Goal: Communication & Community: Answer question/provide support

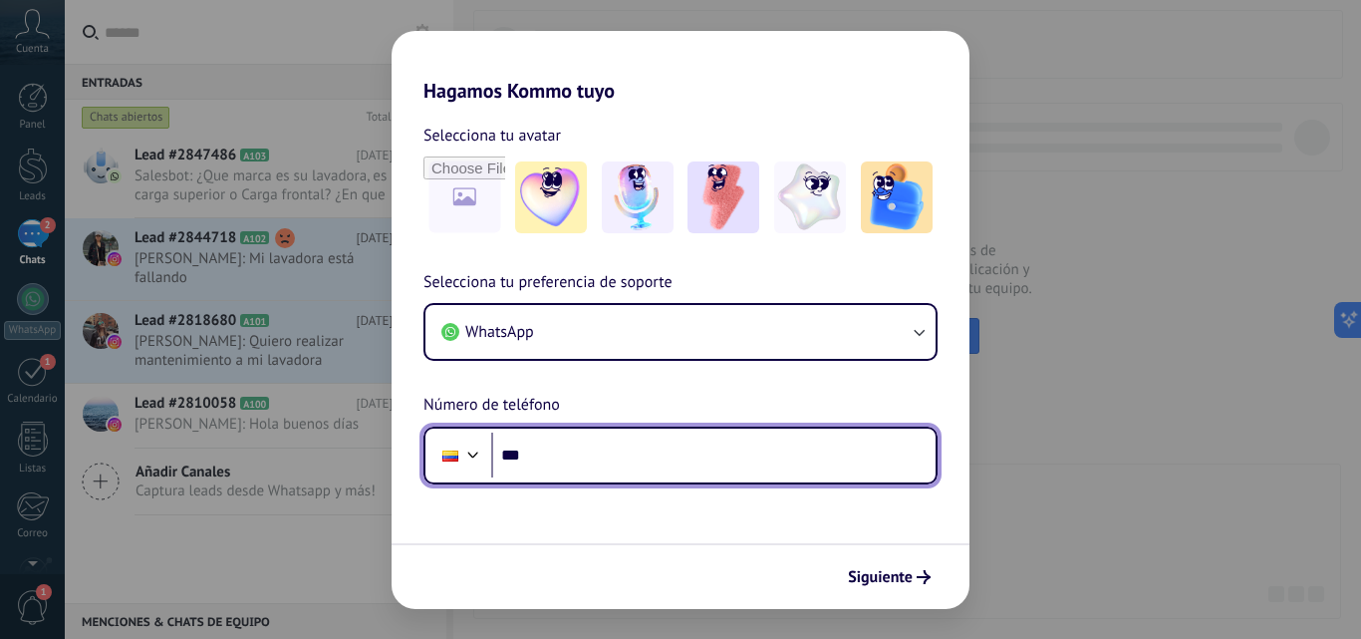
click at [649, 459] on input "***" at bounding box center [713, 456] width 445 height 46
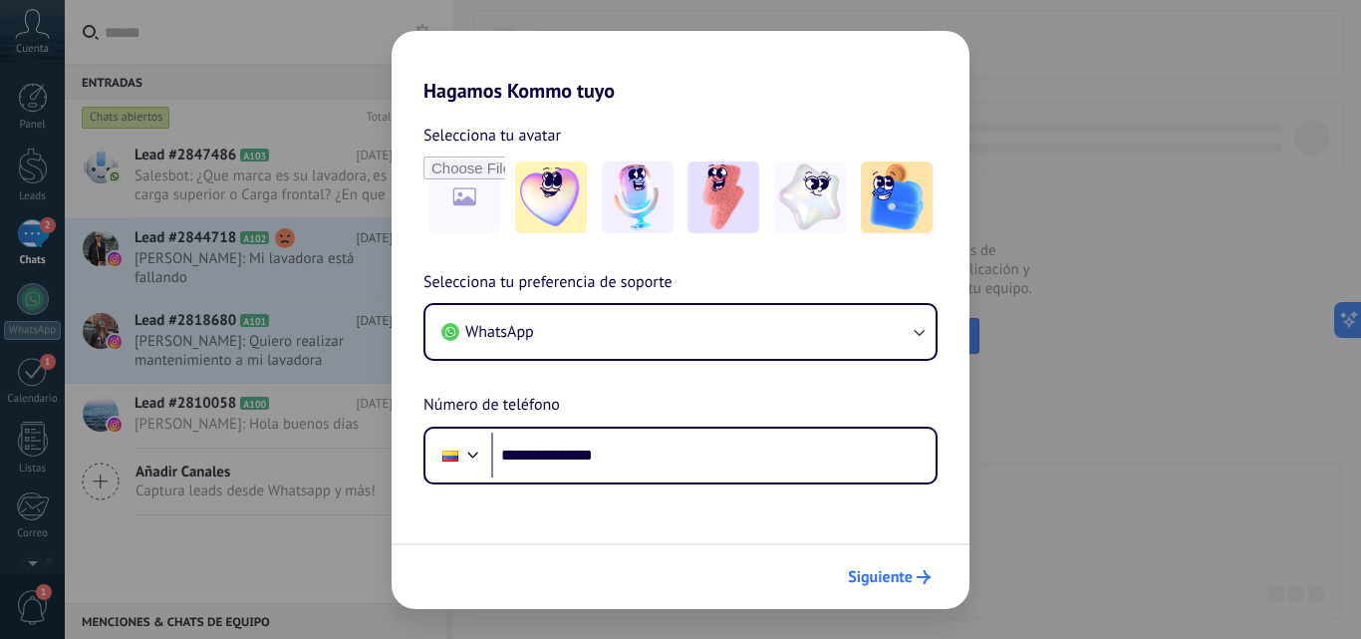
click at [919, 581] on icon "submit" at bounding box center [924, 577] width 14 height 14
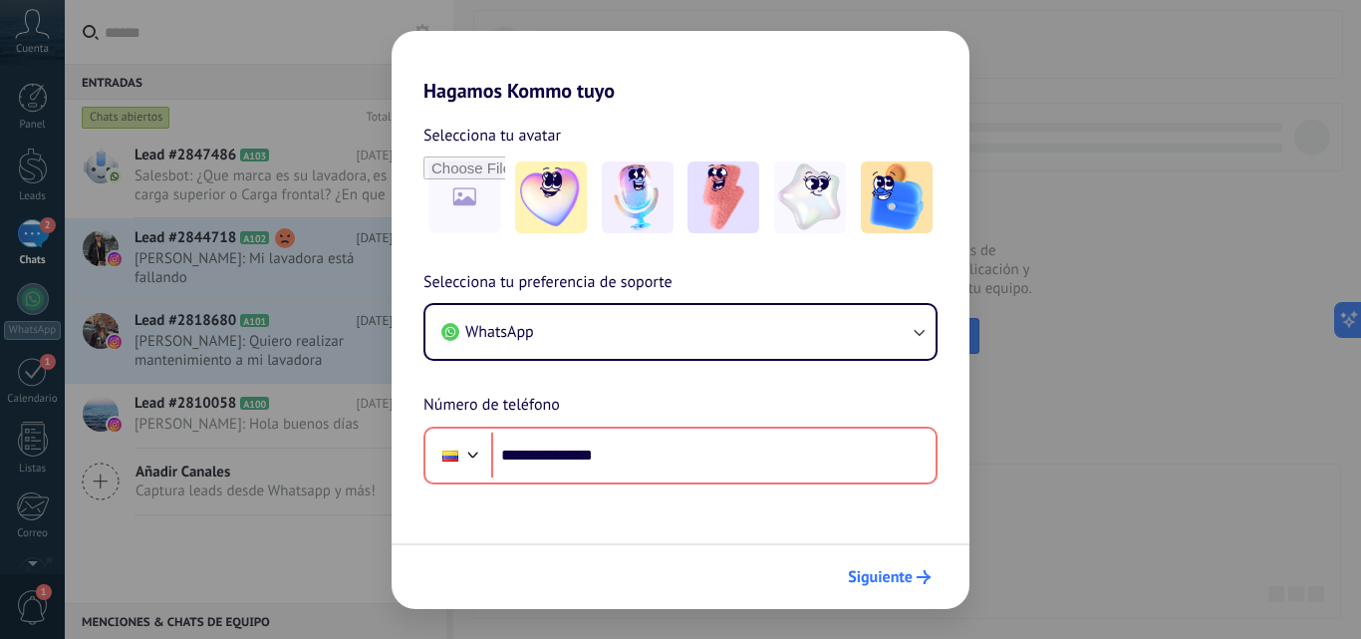
click at [897, 575] on span "Siguiente" at bounding box center [880, 577] width 65 height 14
click at [900, 576] on span "Siguiente" at bounding box center [880, 577] width 65 height 14
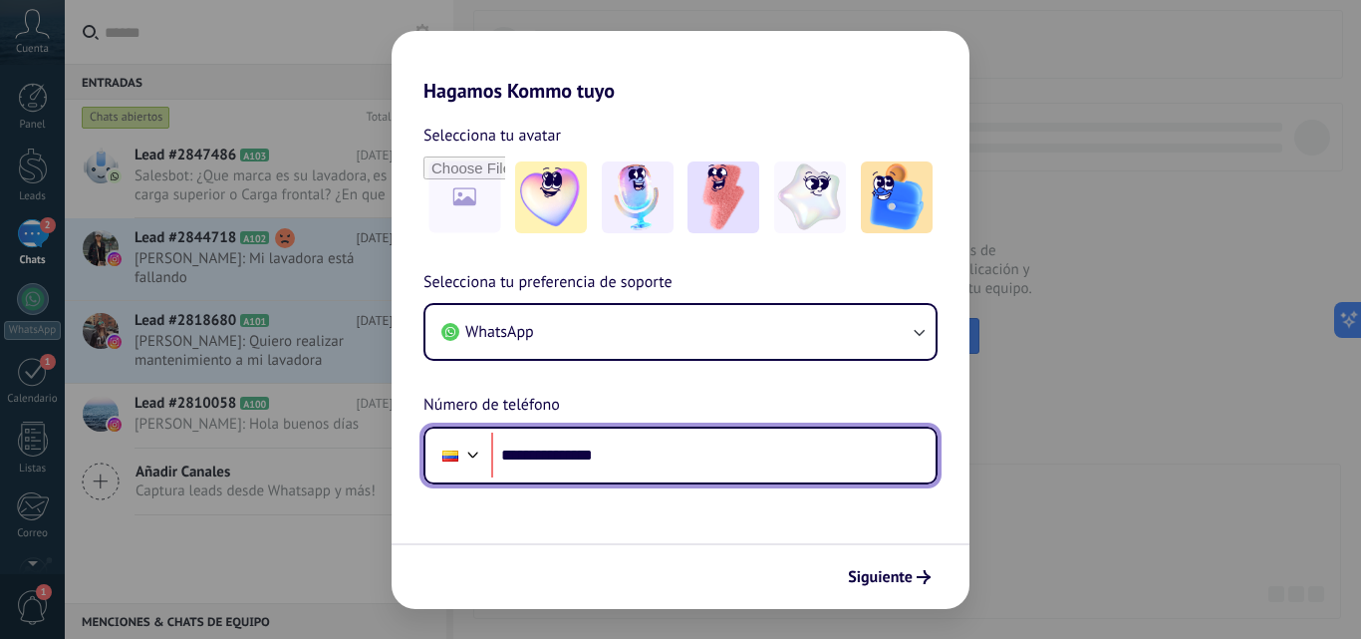
click at [560, 456] on input "**********" at bounding box center [713, 456] width 445 height 46
type input "**********"
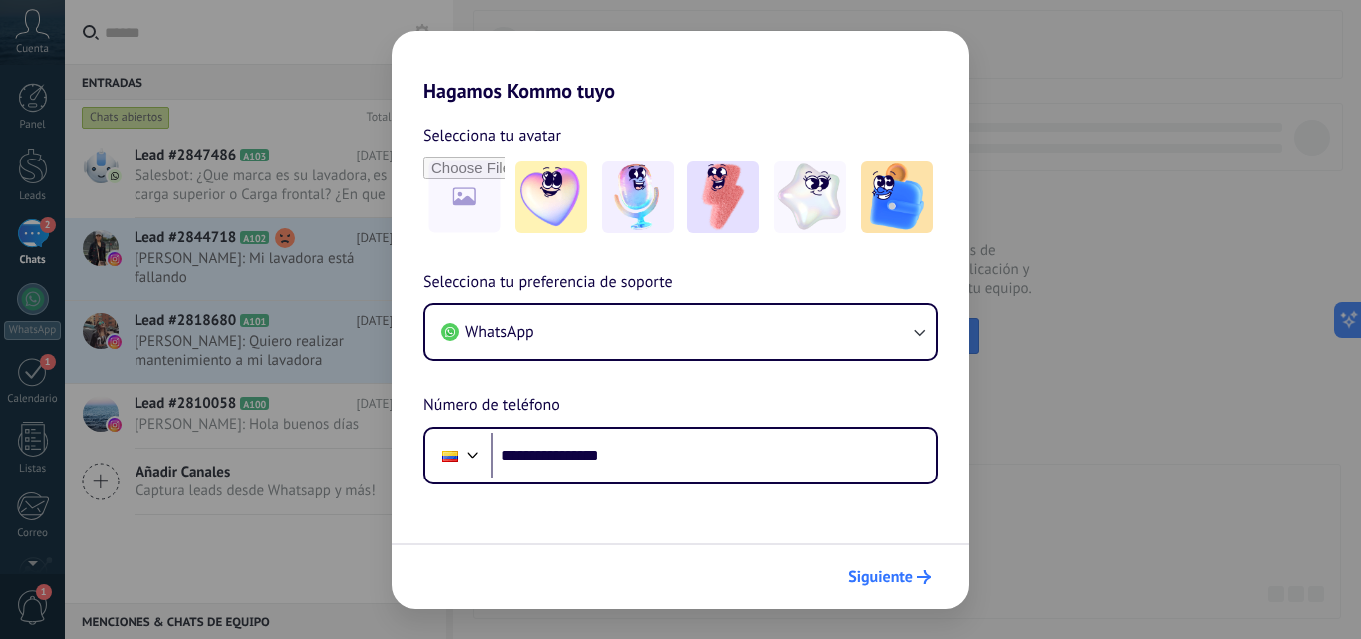
click at [906, 584] on span "Siguiente" at bounding box center [880, 577] width 65 height 14
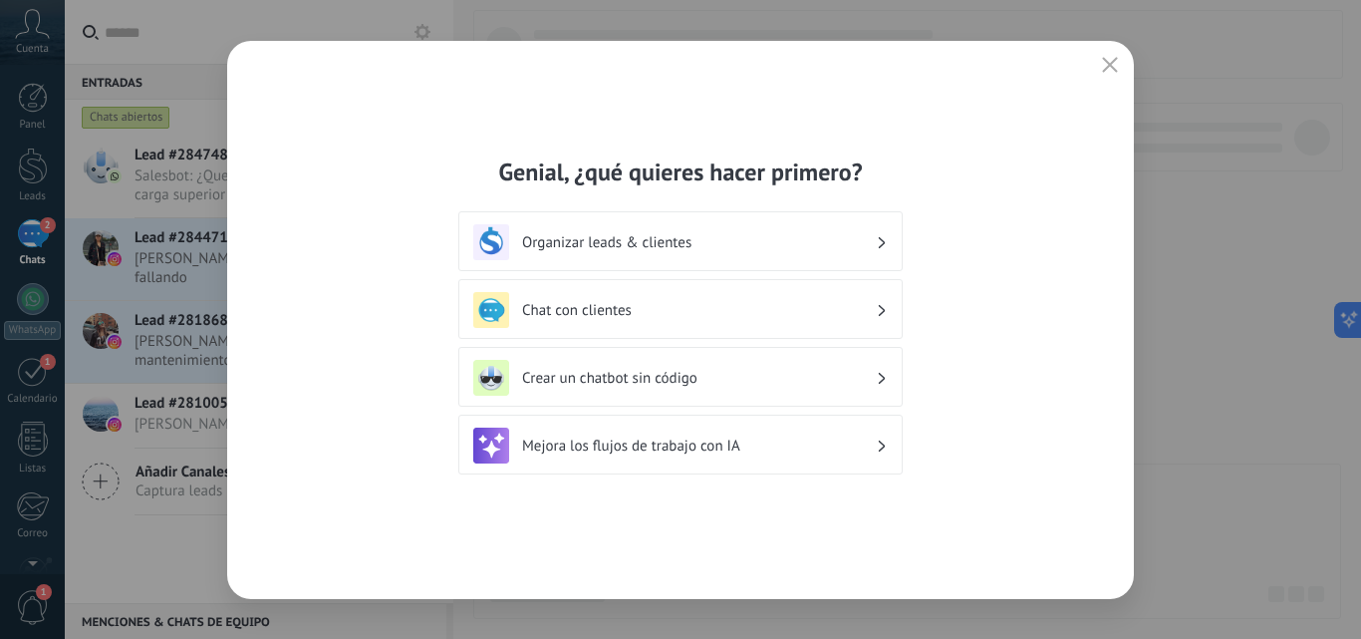
click at [713, 312] on h3 "Chat con clientes" at bounding box center [699, 310] width 354 height 19
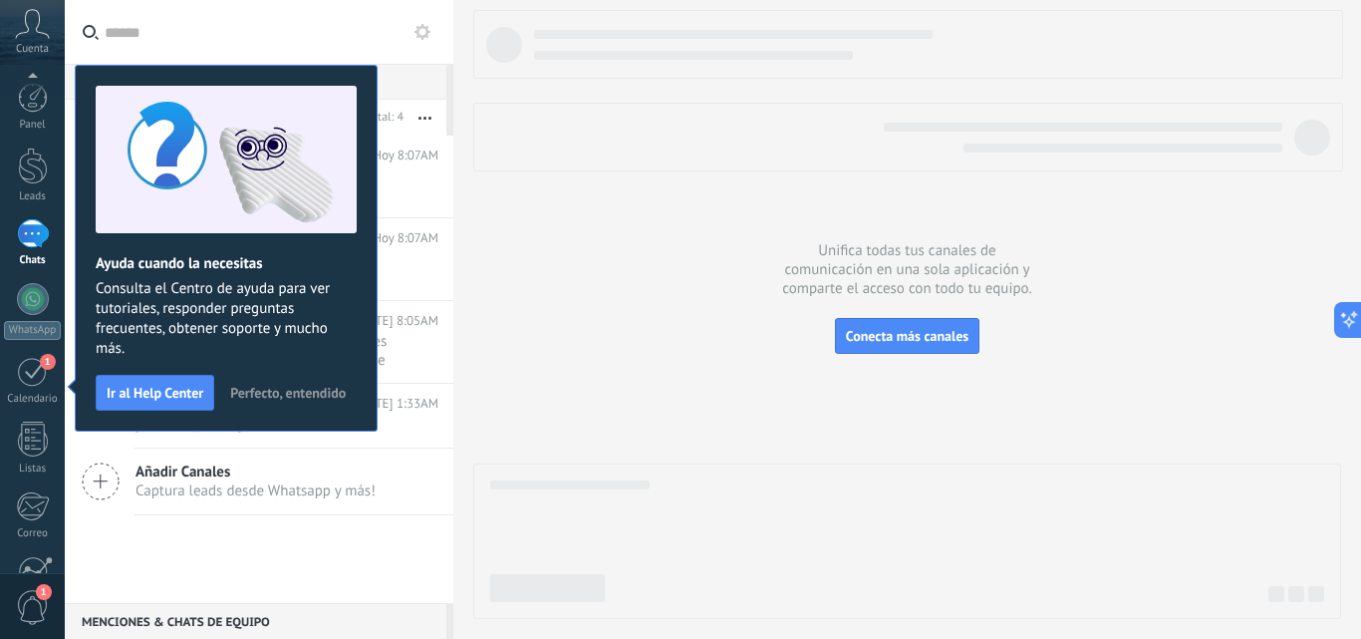
scroll to position [190, 0]
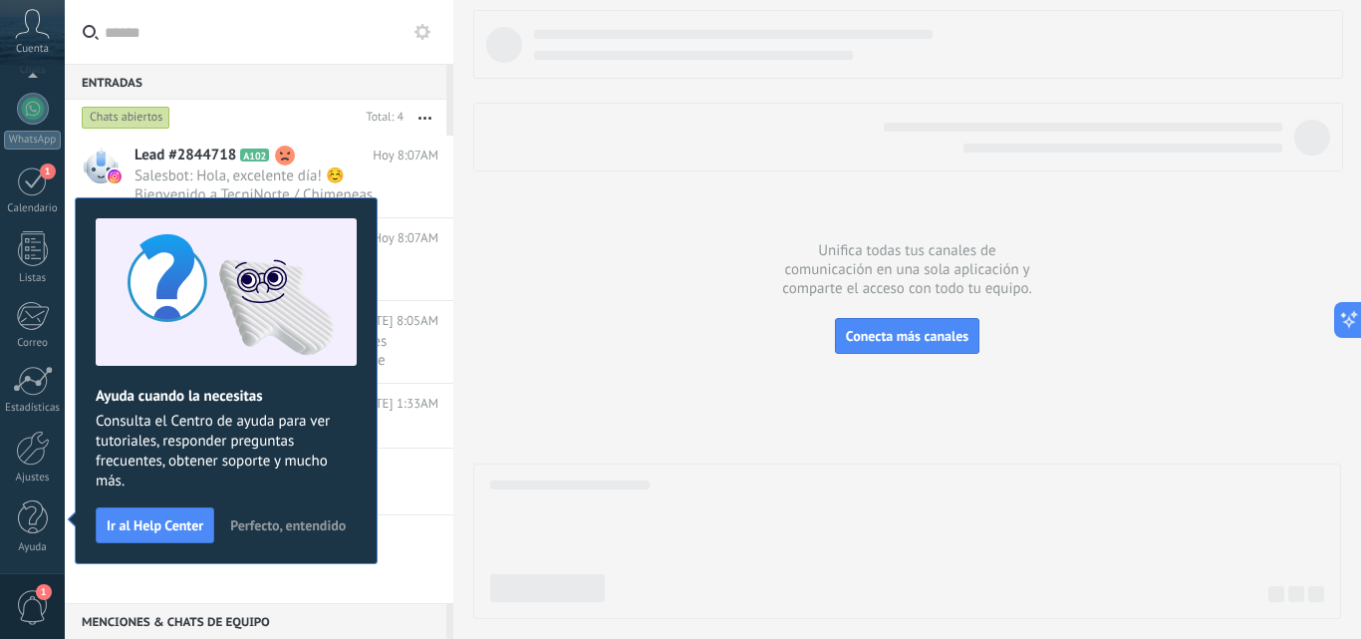
click at [262, 520] on span "Perfecto, entendido" at bounding box center [288, 525] width 116 height 14
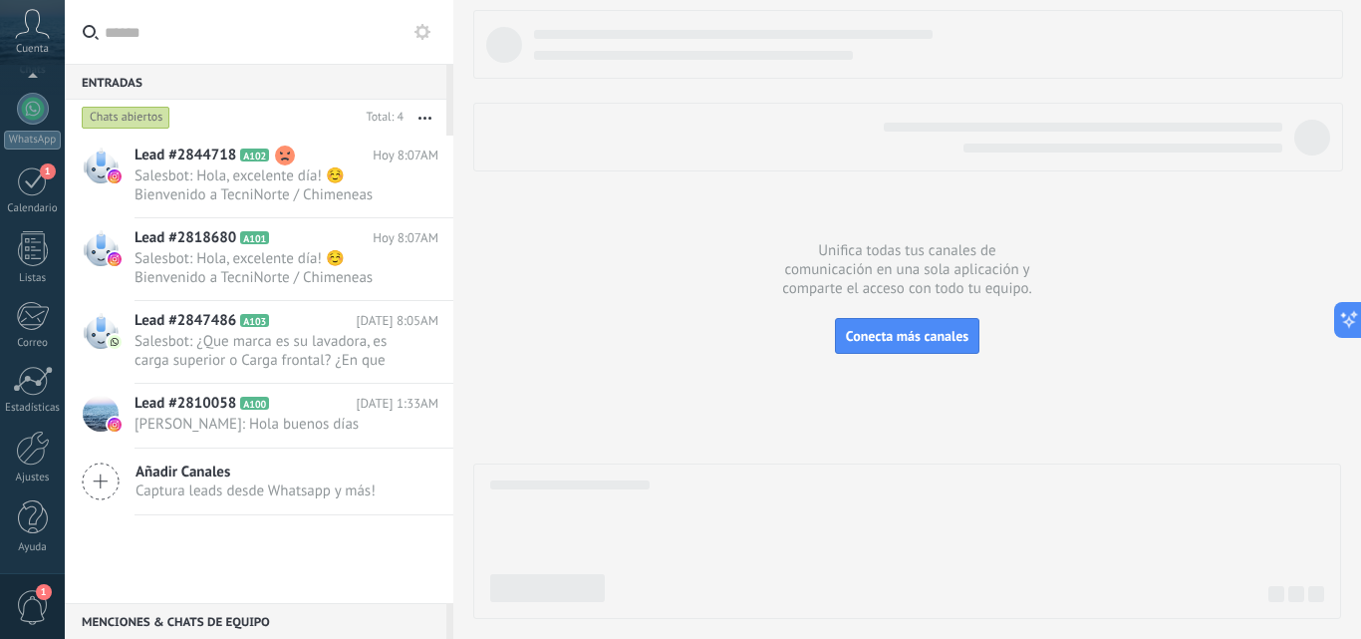
click at [738, 99] on div at bounding box center [907, 90] width 868 height 161
click at [916, 336] on span "Conecta más canales" at bounding box center [907, 336] width 123 height 18
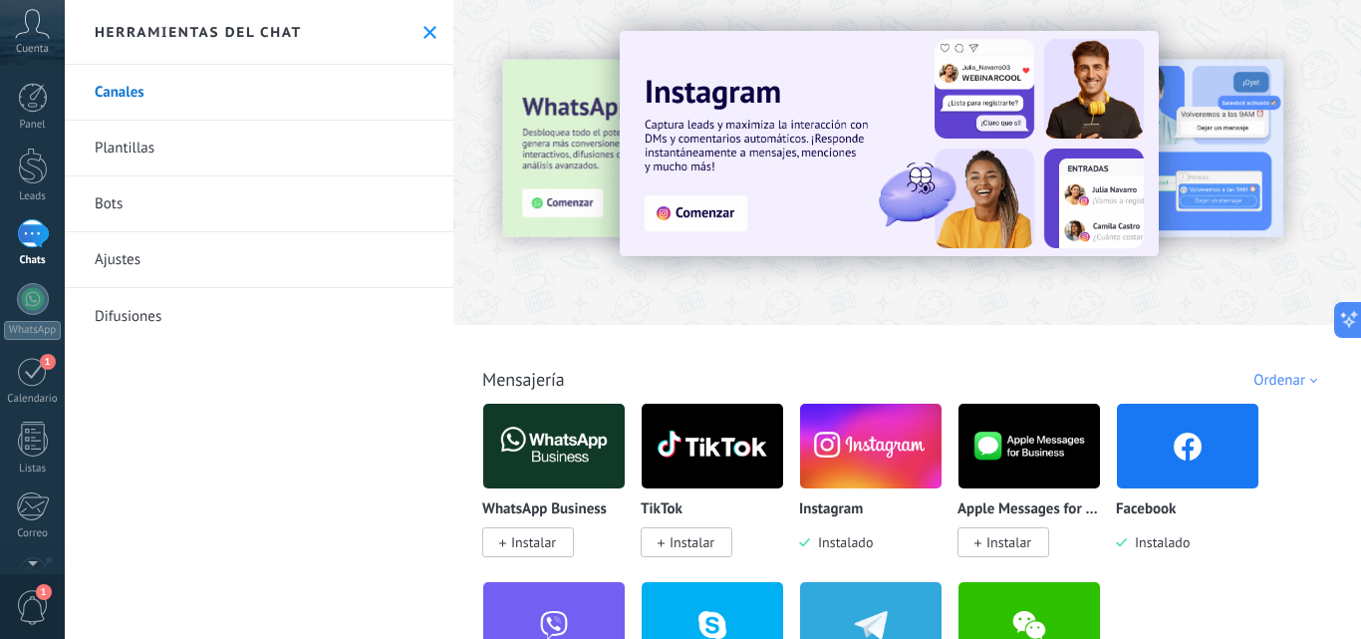
click at [717, 209] on img at bounding box center [889, 143] width 539 height 225
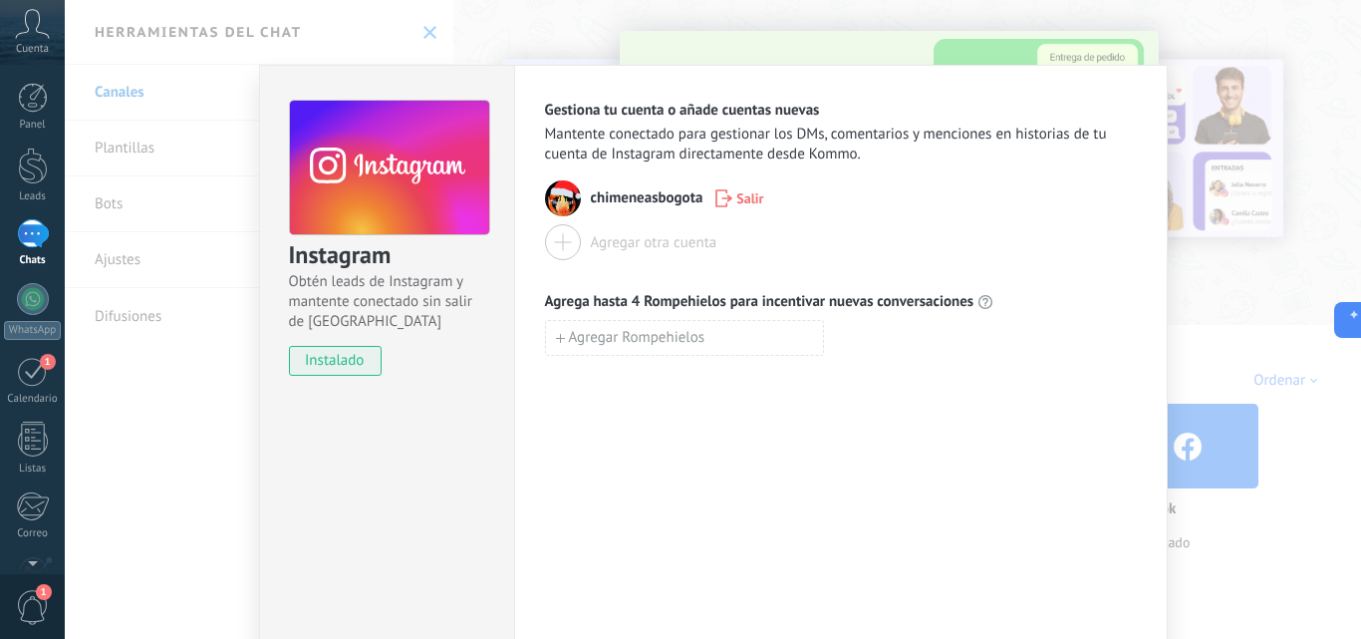
click at [44, 231] on div "1" at bounding box center [33, 233] width 32 height 29
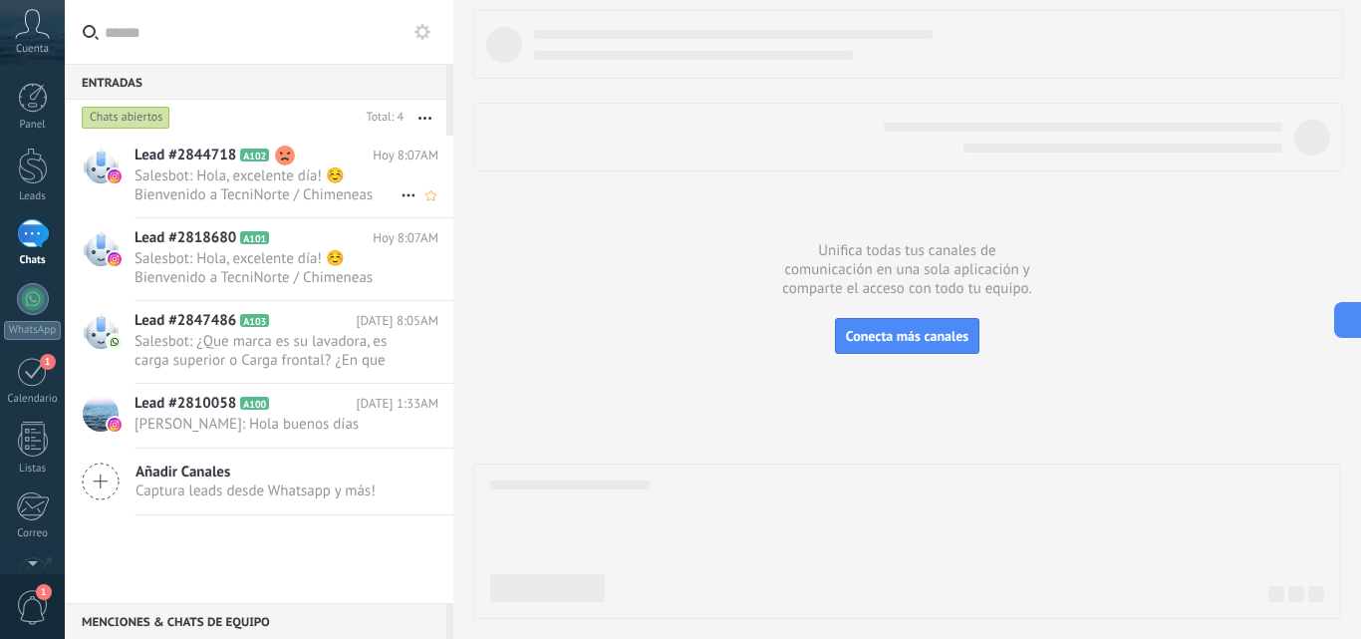
drag, startPoint x: 224, startPoint y: 168, endPoint x: 194, endPoint y: 177, distance: 31.2
click at [194, 177] on span "Salesbot: Hola, excelente día! ☺️ Bienvenido a TecniNorte / Chimeneas Bogotá 🔧👨…" at bounding box center [268, 185] width 266 height 38
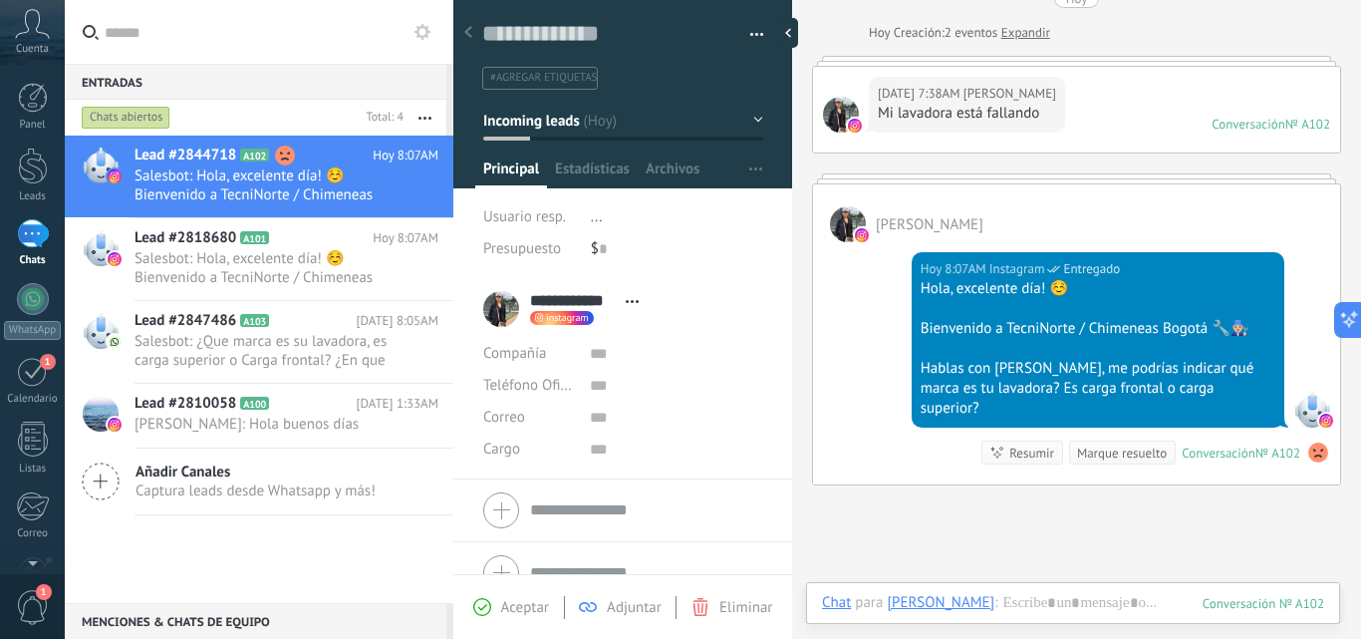
click at [585, 82] on span "#agregar etiquetas" at bounding box center [543, 78] width 107 height 14
click at [468, 32] on use at bounding box center [468, 32] width 8 height 12
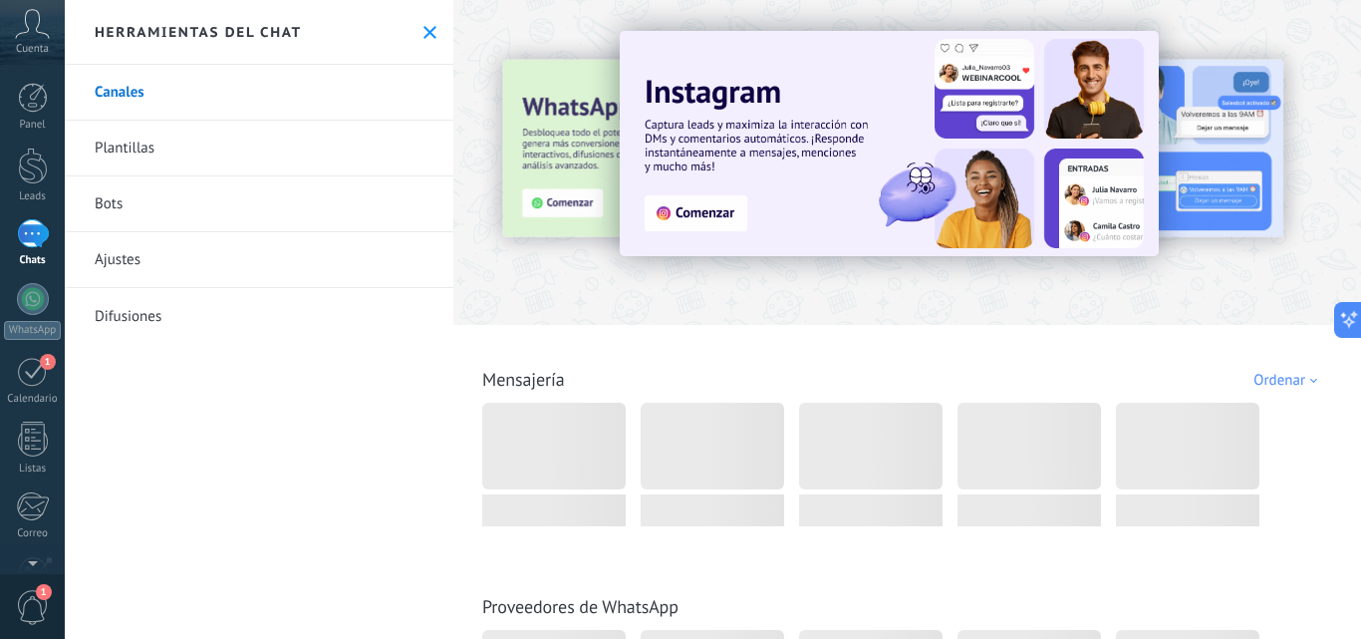
click at [29, 224] on div "1" at bounding box center [33, 233] width 32 height 29
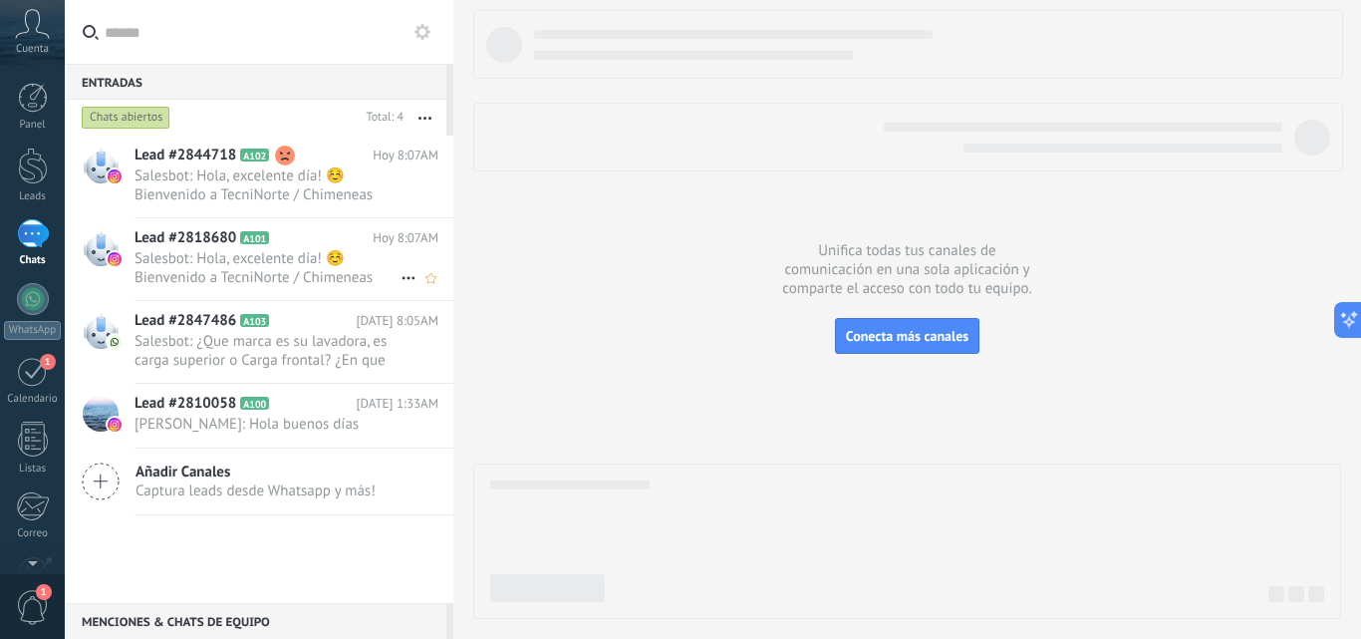
click at [232, 232] on span "Lead #2818680" at bounding box center [186, 238] width 102 height 20
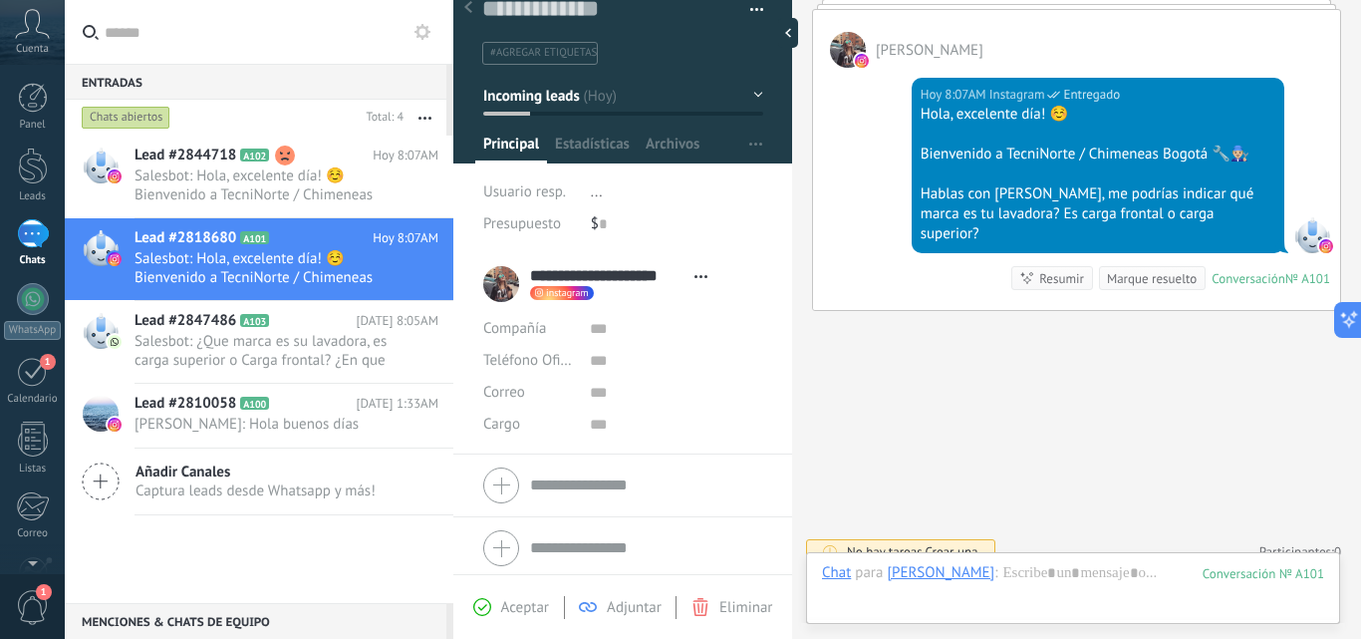
scroll to position [31, 0]
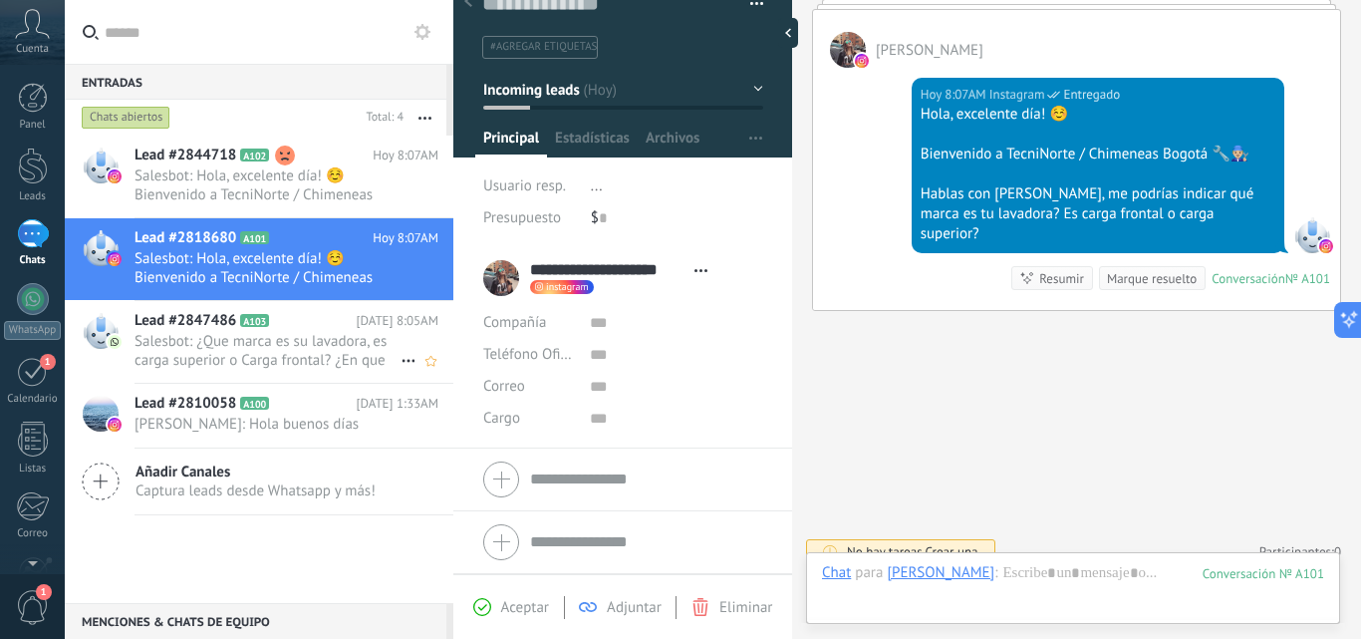
click at [188, 351] on span "Salesbot: ¿Que marca es su lavadora, es carga superior o Carga frontal? ¿En que…" at bounding box center [268, 351] width 266 height 38
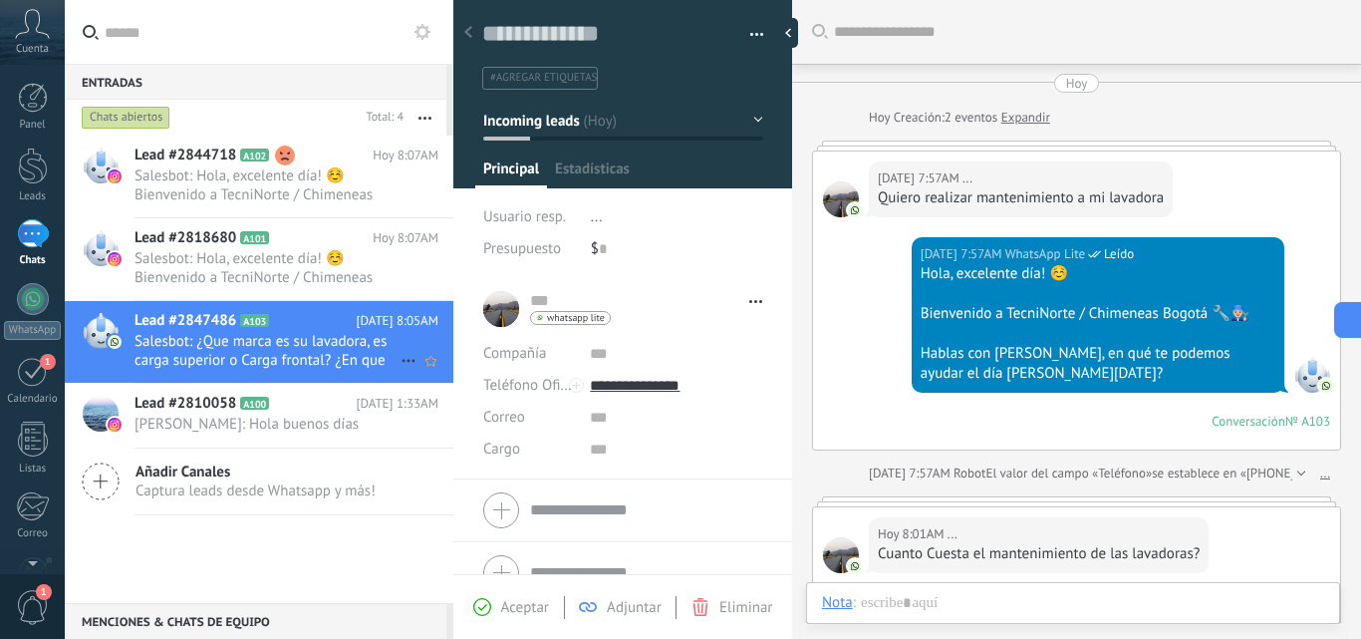
scroll to position [360, 0]
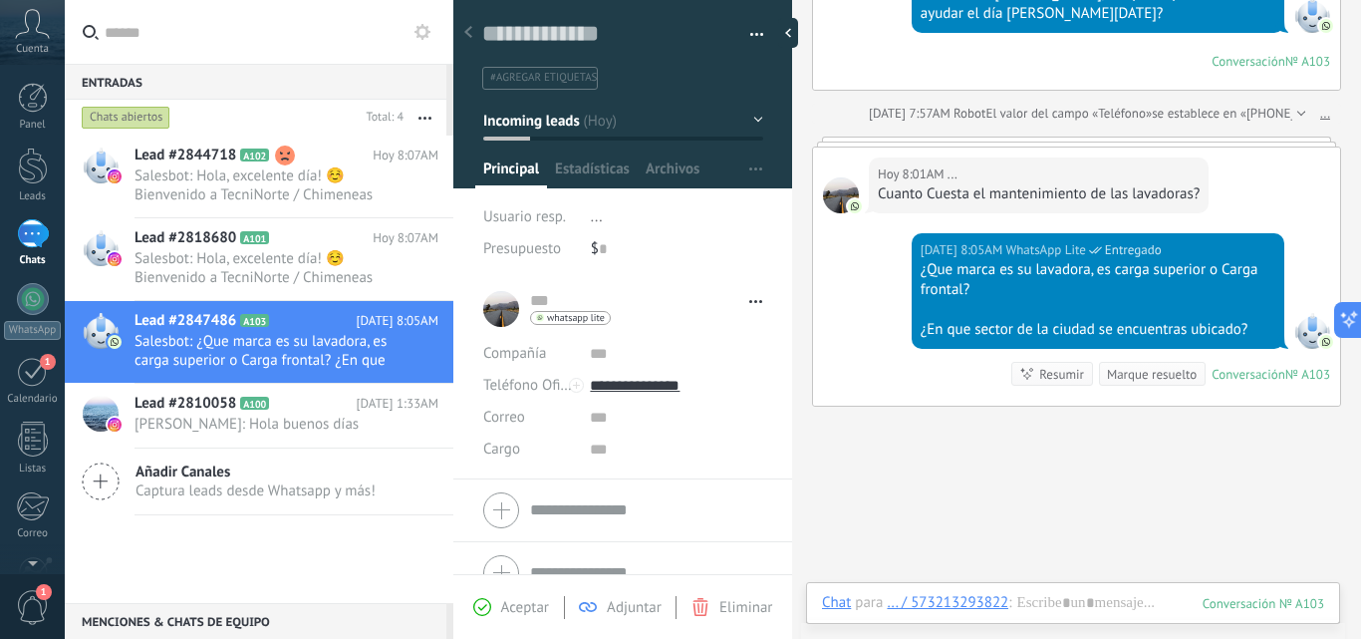
click at [756, 35] on button "button" at bounding box center [750, 35] width 29 height 30
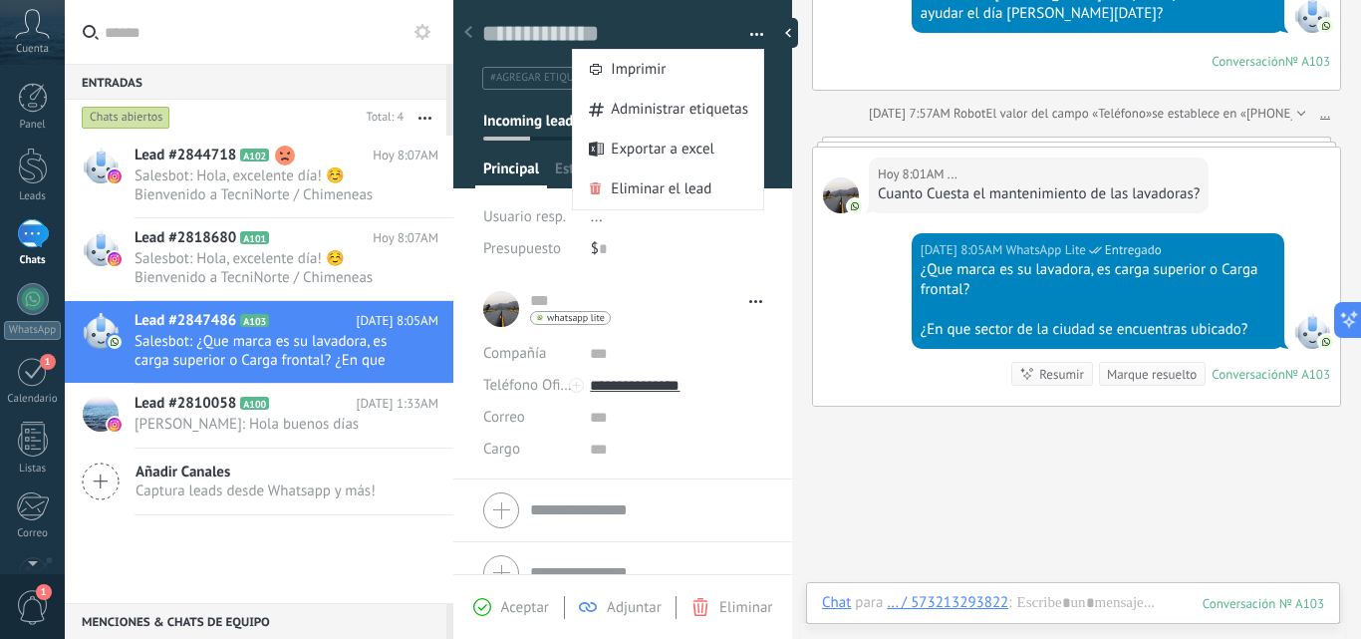
click at [884, 470] on div "Buscar Carga más Hoy Hoy Creación: 2 eventos Expandir Hoy 7:57AM ... Quiero rea…" at bounding box center [1076, 197] width 569 height 1114
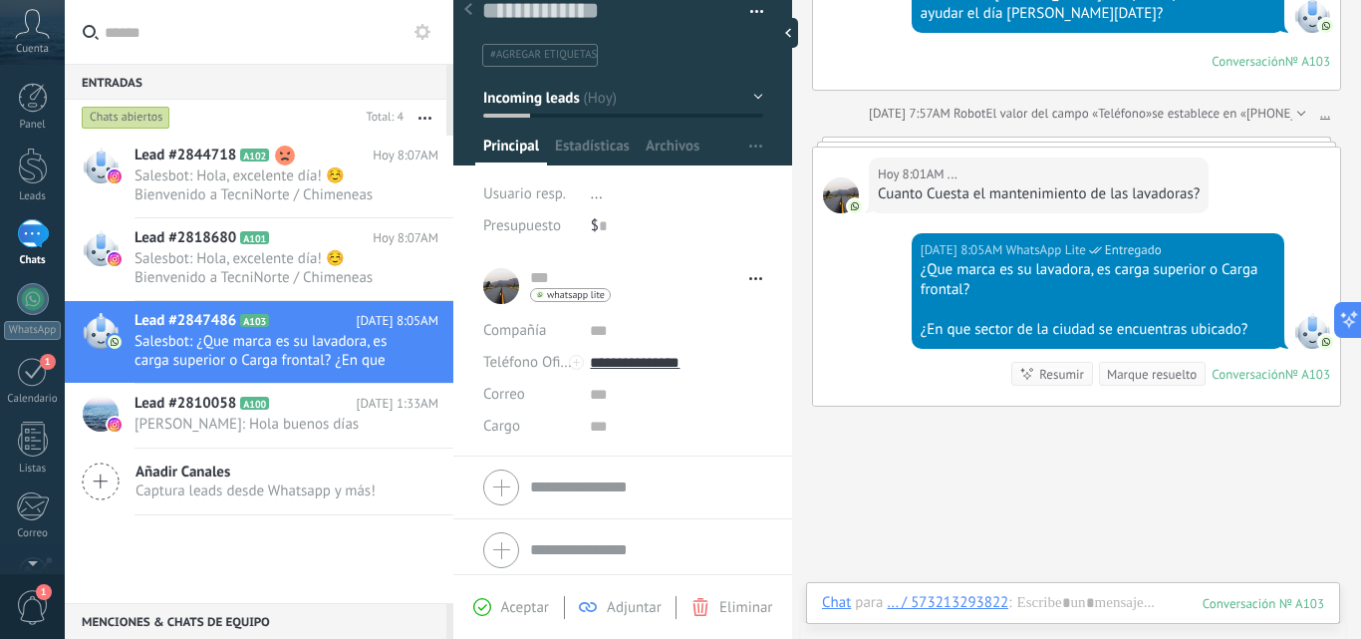
scroll to position [31, 0]
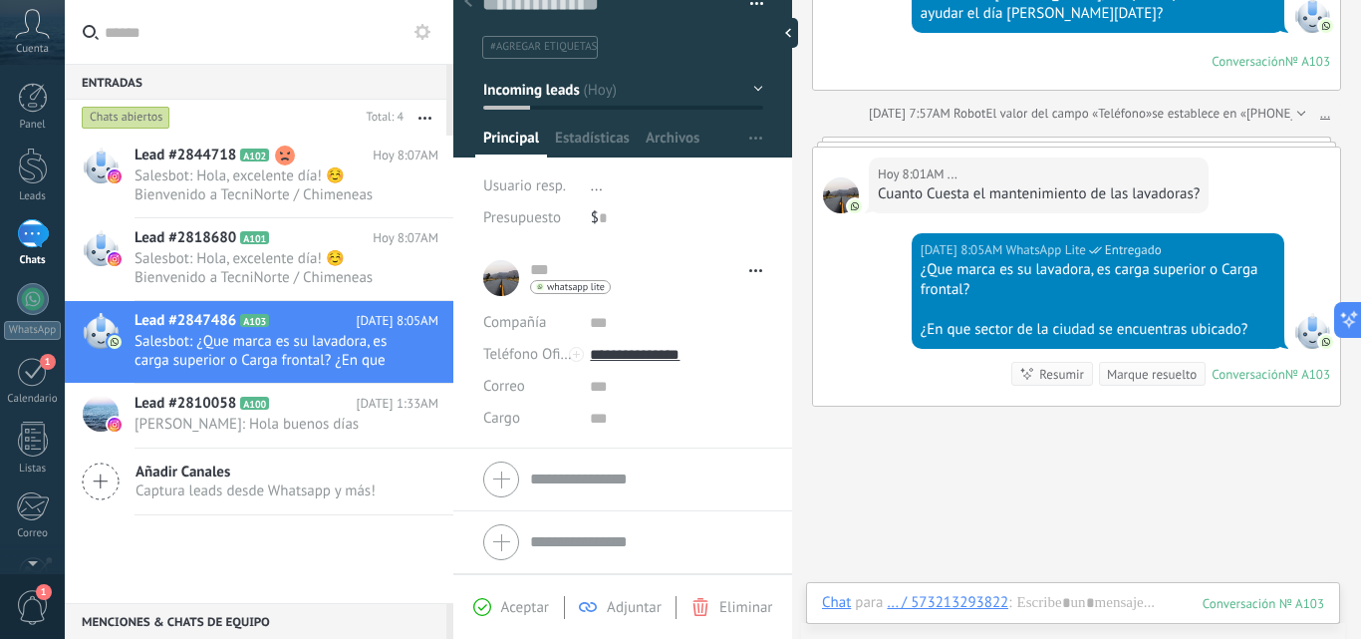
click at [752, 272] on span "Abrir detalle Copie el nombre Desatar Contacto principal" at bounding box center [751, 270] width 23 height 15
click at [697, 233] on div "$ 0" at bounding box center [677, 218] width 172 height 32
click at [516, 611] on span "Aceptar" at bounding box center [525, 607] width 48 height 19
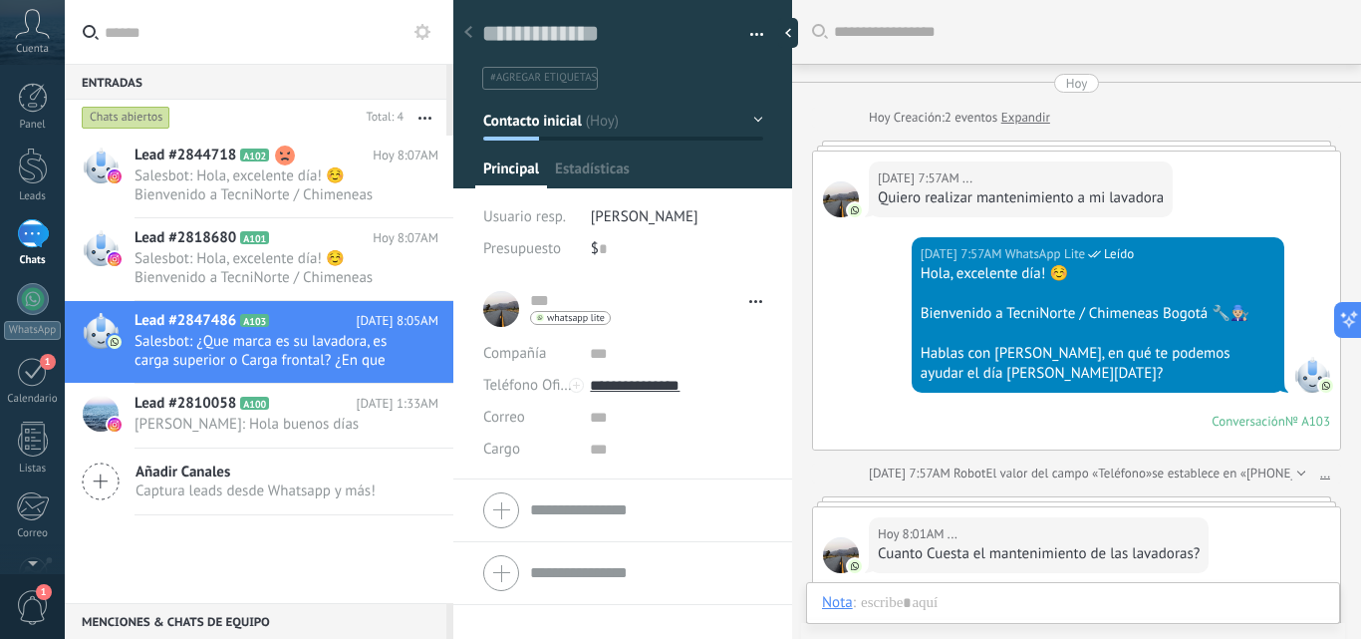
scroll to position [360, 0]
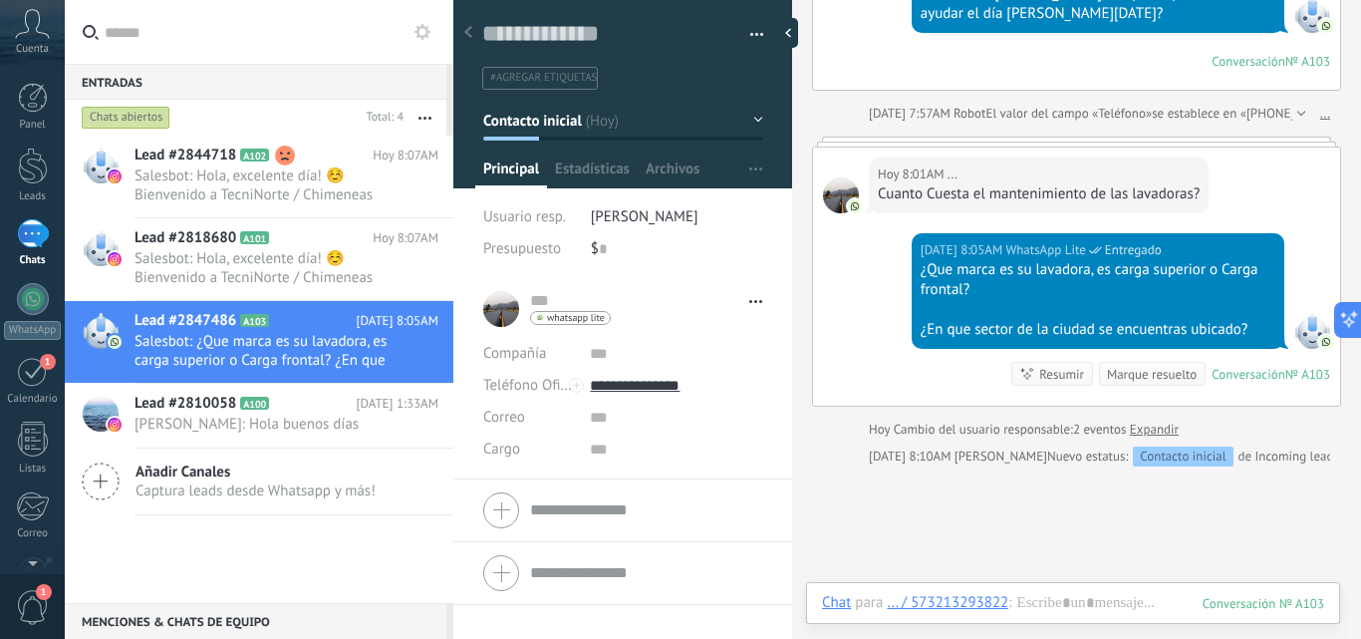
click at [284, 551] on div "Lead #2844718 A102 Hoy 8:07AM Salesbot: Hola, excelente día! ☺️ Bienvenido a Te…" at bounding box center [259, 369] width 389 height 467
click at [102, 484] on icon at bounding box center [101, 481] width 38 height 38
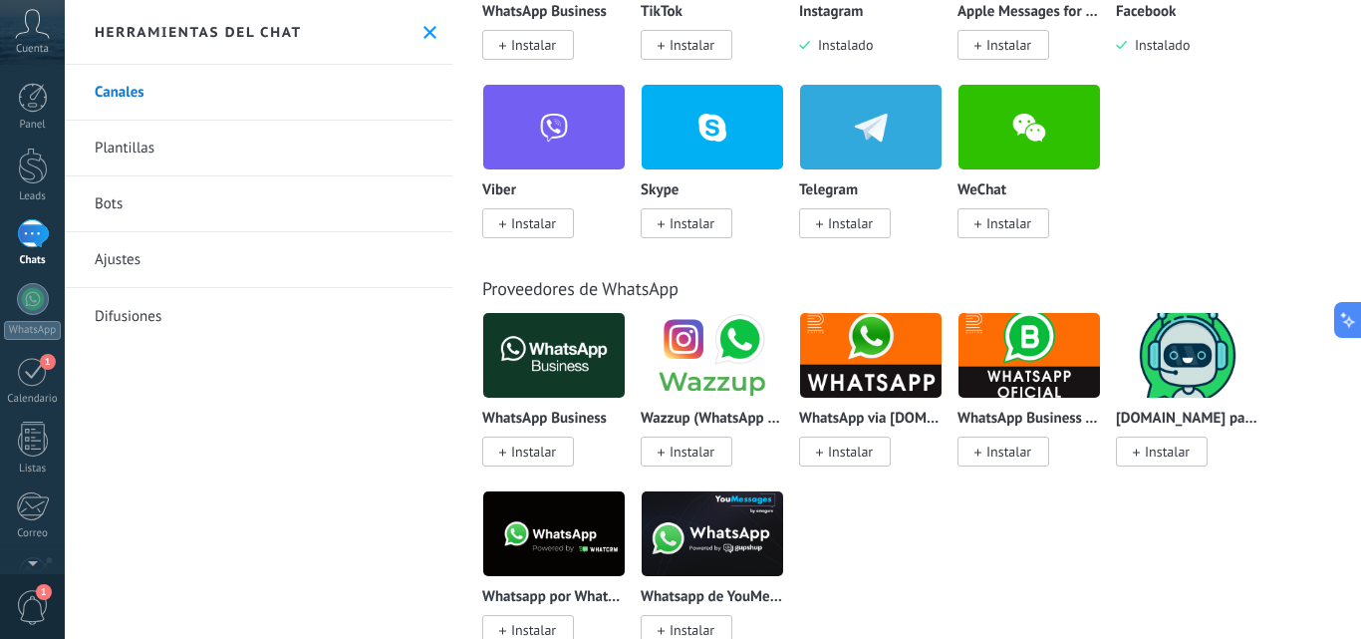
scroll to position [498, 0]
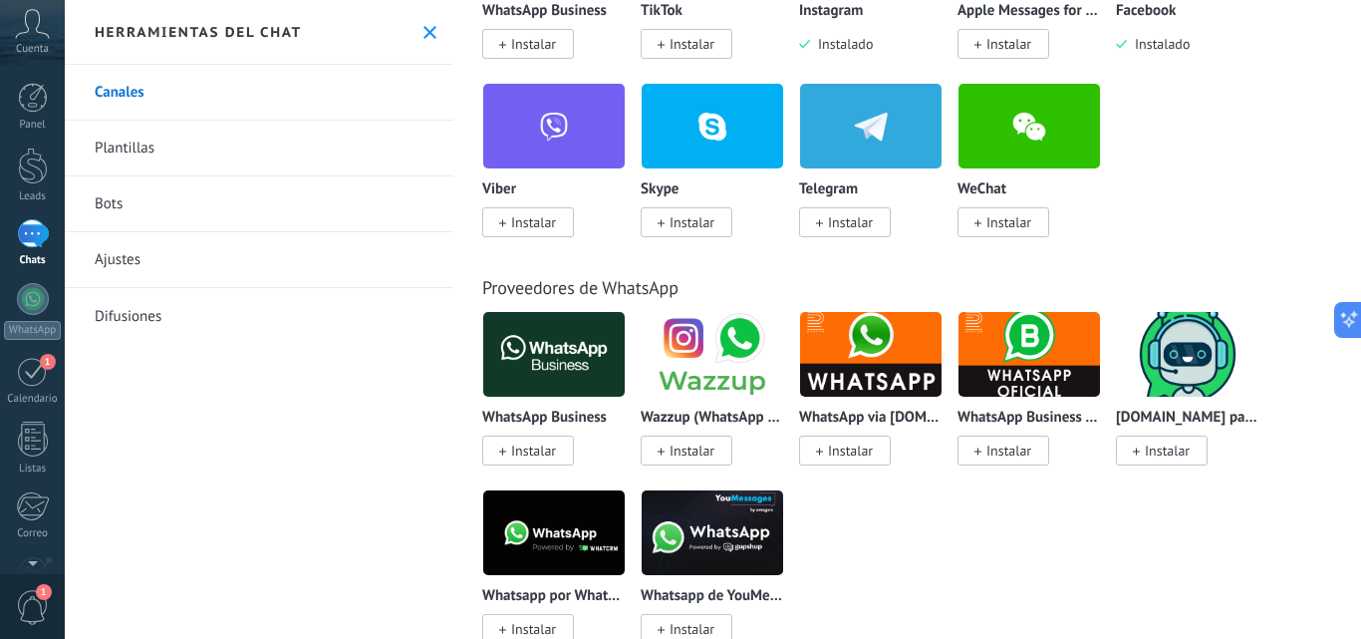
click at [543, 450] on span "Instalar" at bounding box center [533, 451] width 45 height 18
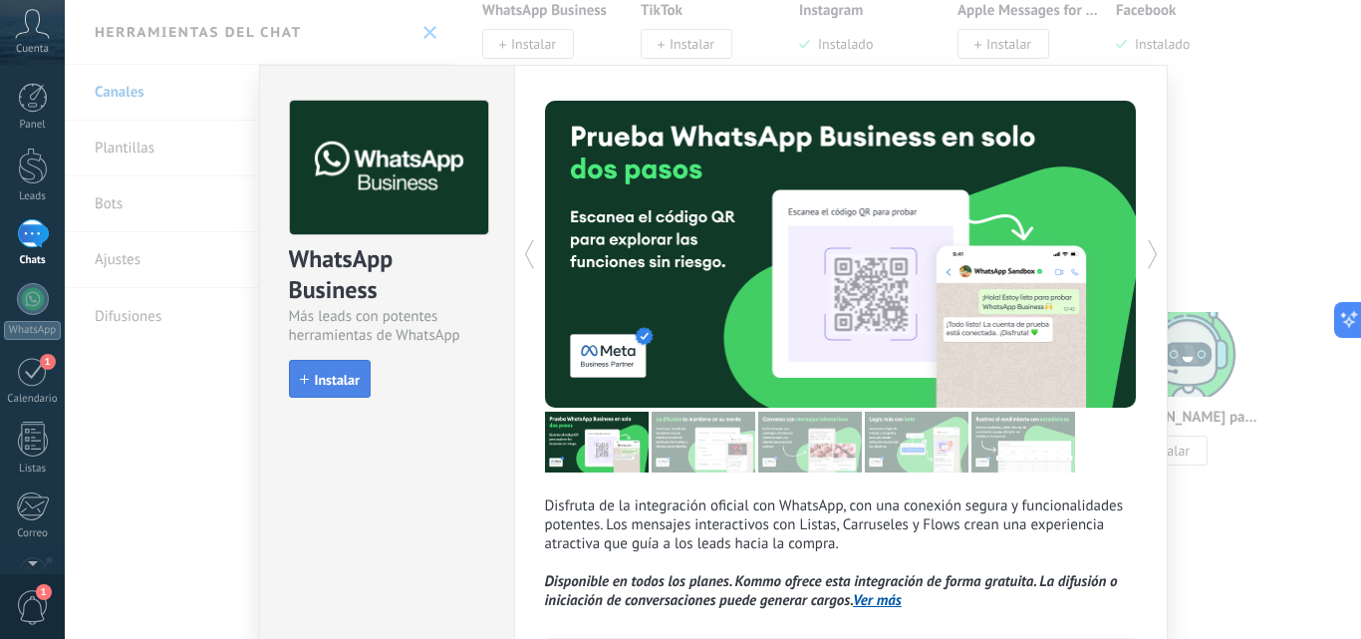
click at [350, 389] on button "Instalar" at bounding box center [330, 379] width 82 height 38
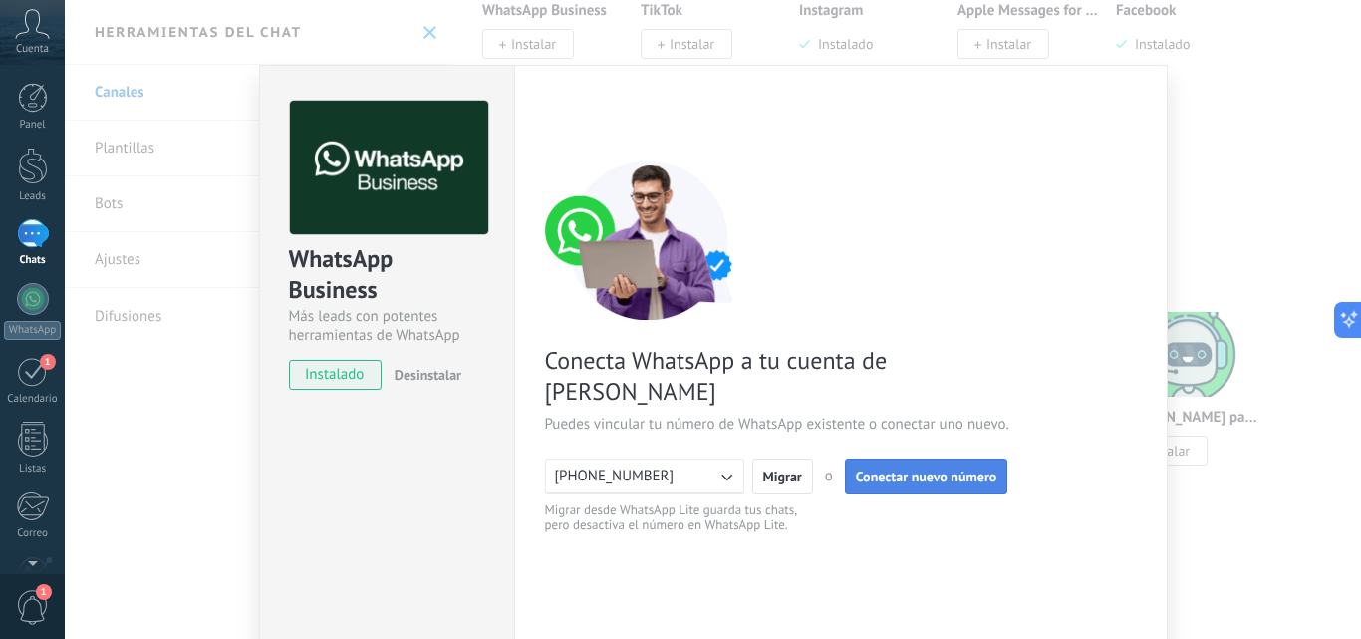
click at [914, 458] on button "Conectar nuevo número" at bounding box center [926, 476] width 163 height 36
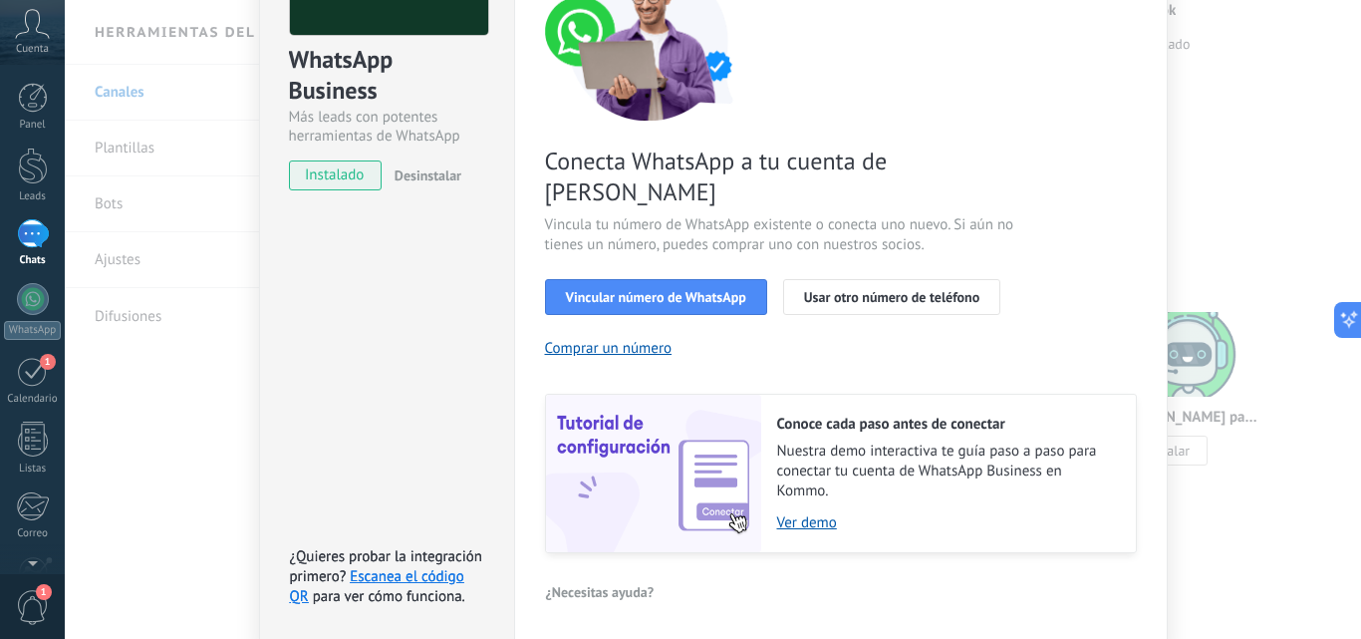
scroll to position [0, 0]
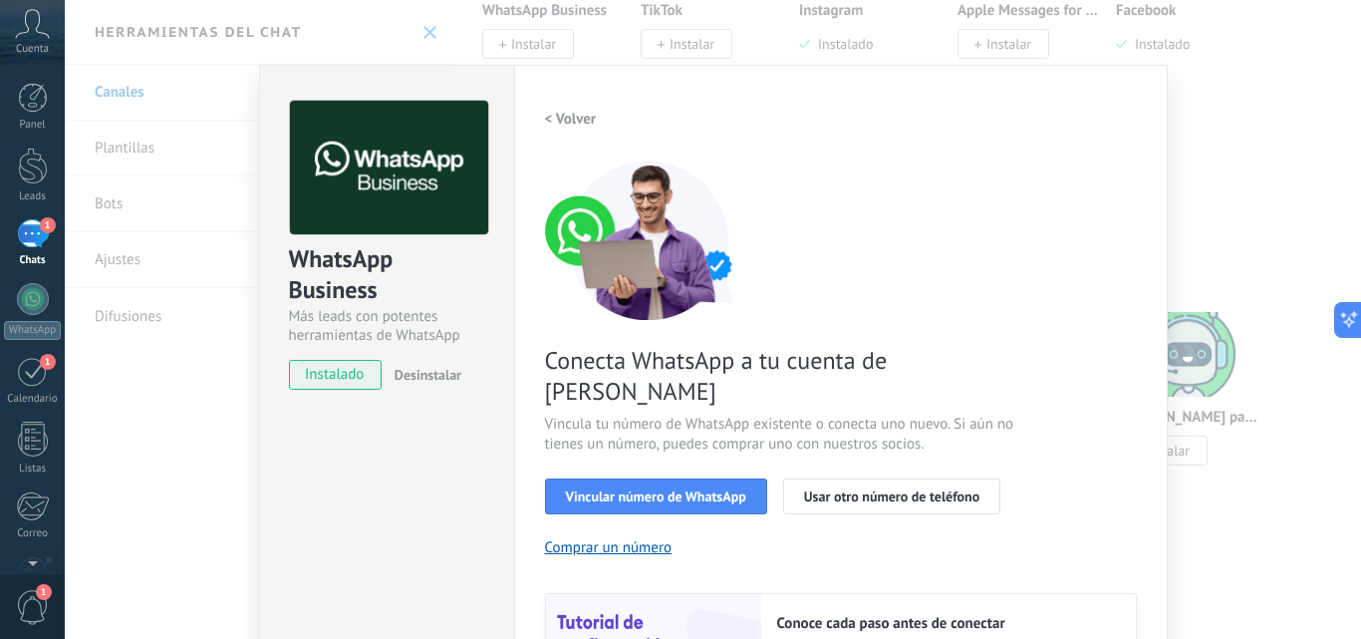
click at [37, 252] on link "1 Chats" at bounding box center [32, 243] width 65 height 48
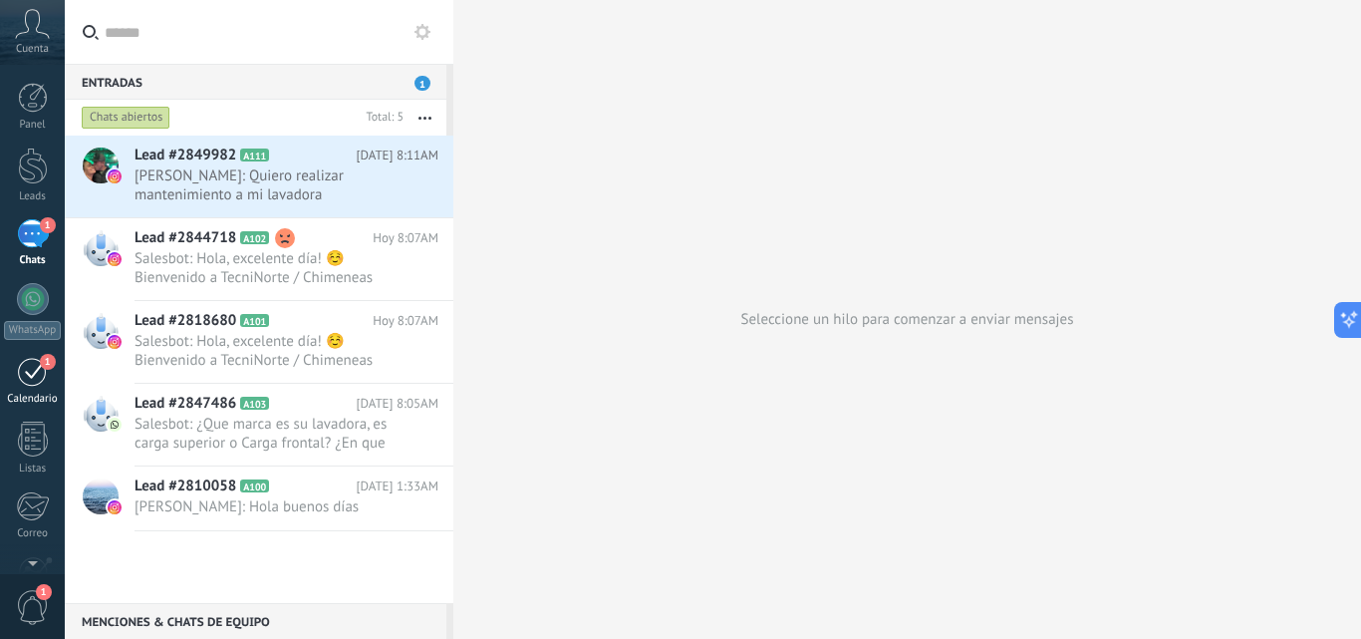
click at [39, 368] on div "1" at bounding box center [33, 371] width 32 height 31
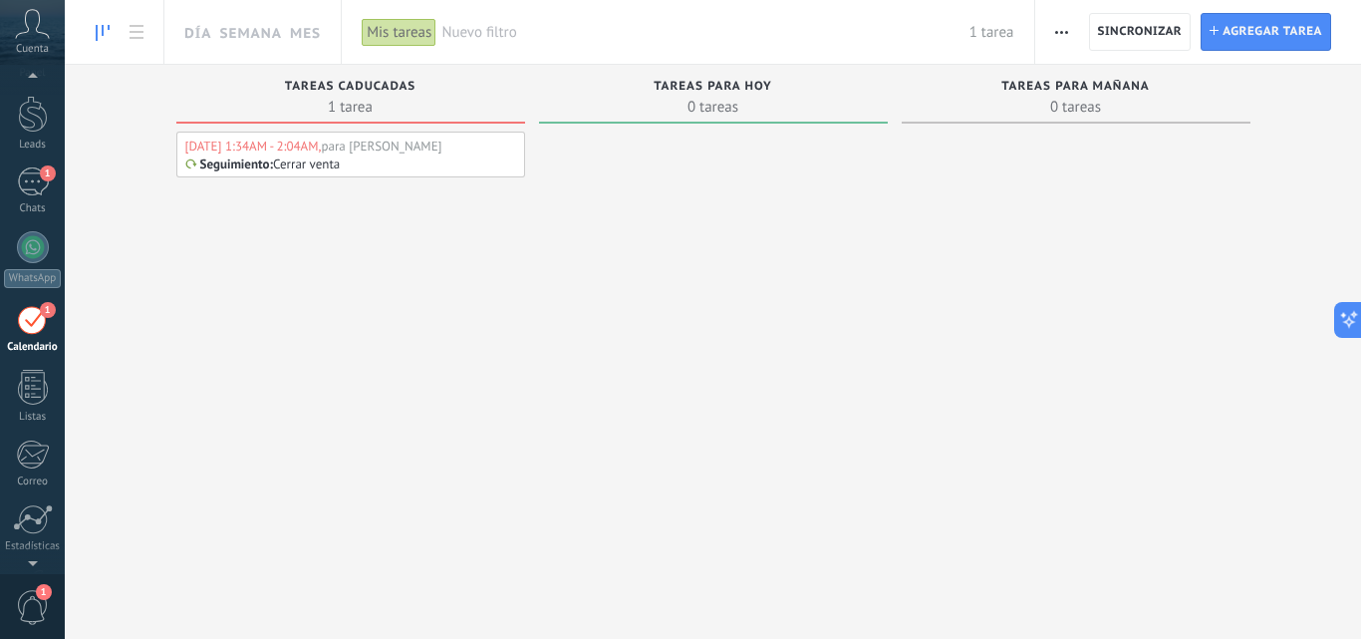
scroll to position [58, 0]
click at [39, 314] on div "1" at bounding box center [33, 313] width 32 height 31
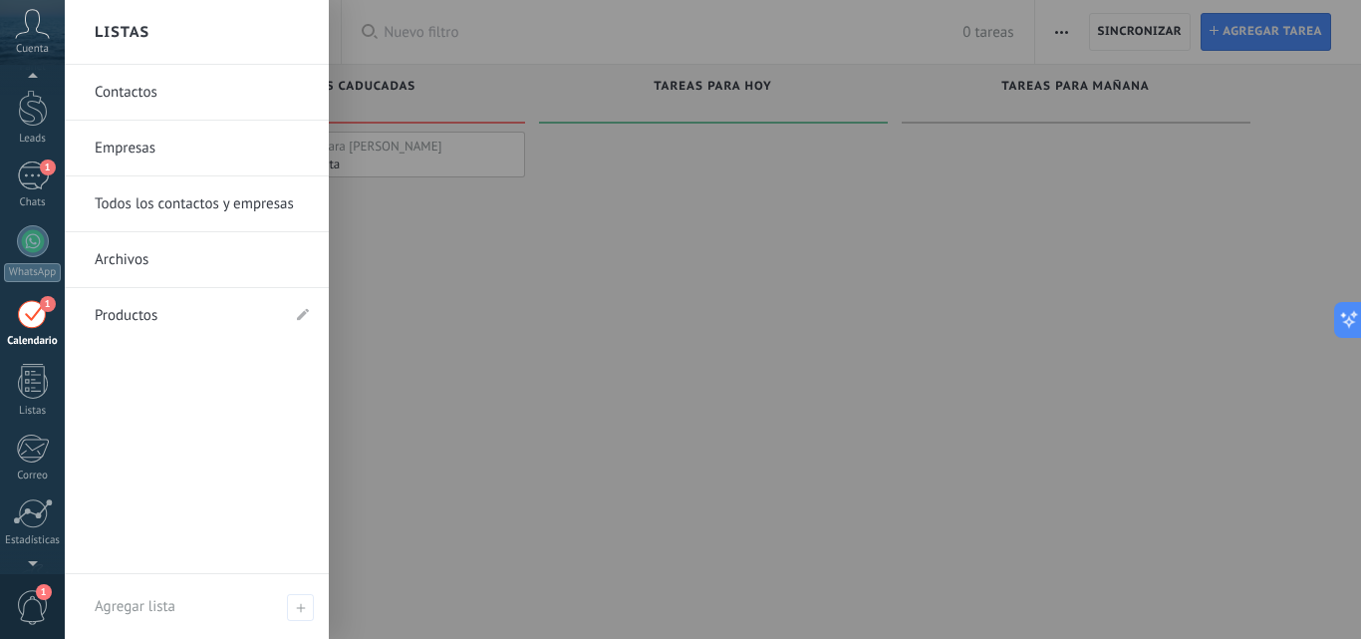
scroll to position [91, 0]
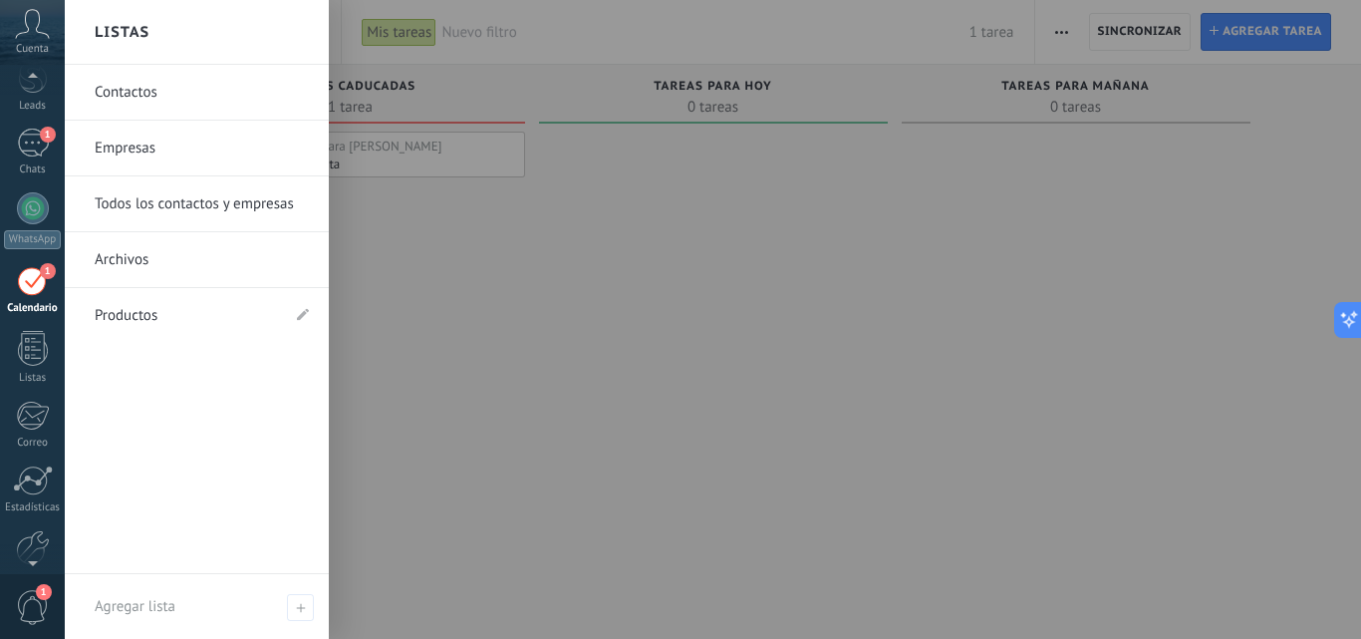
click at [41, 592] on span "1" at bounding box center [44, 592] width 16 height 16
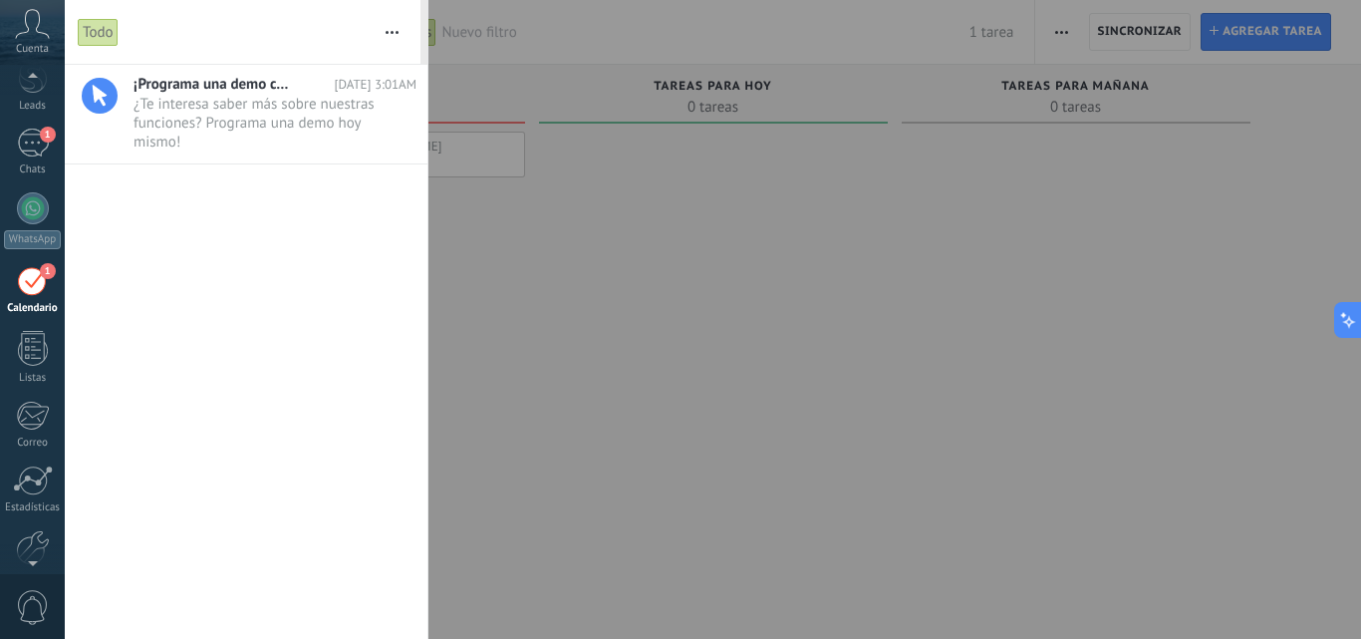
scroll to position [58, 0]
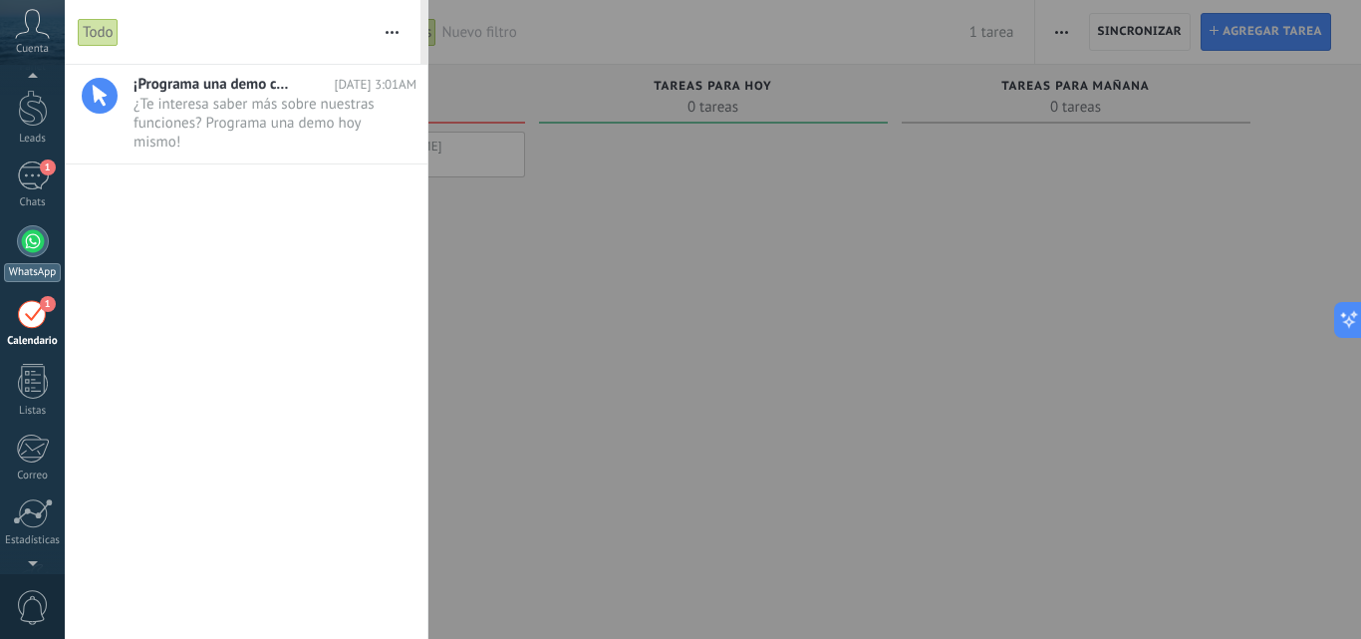
click at [40, 239] on div at bounding box center [33, 241] width 32 height 32
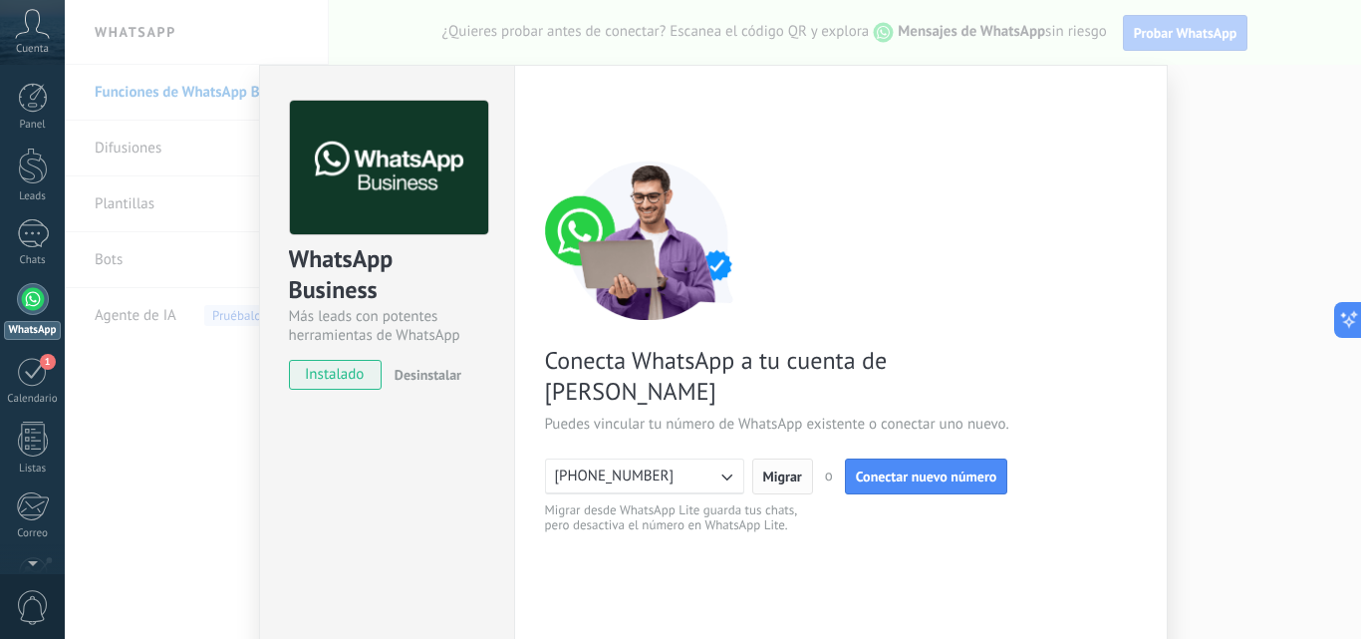
click at [779, 469] on span "Migrar" at bounding box center [782, 476] width 39 height 14
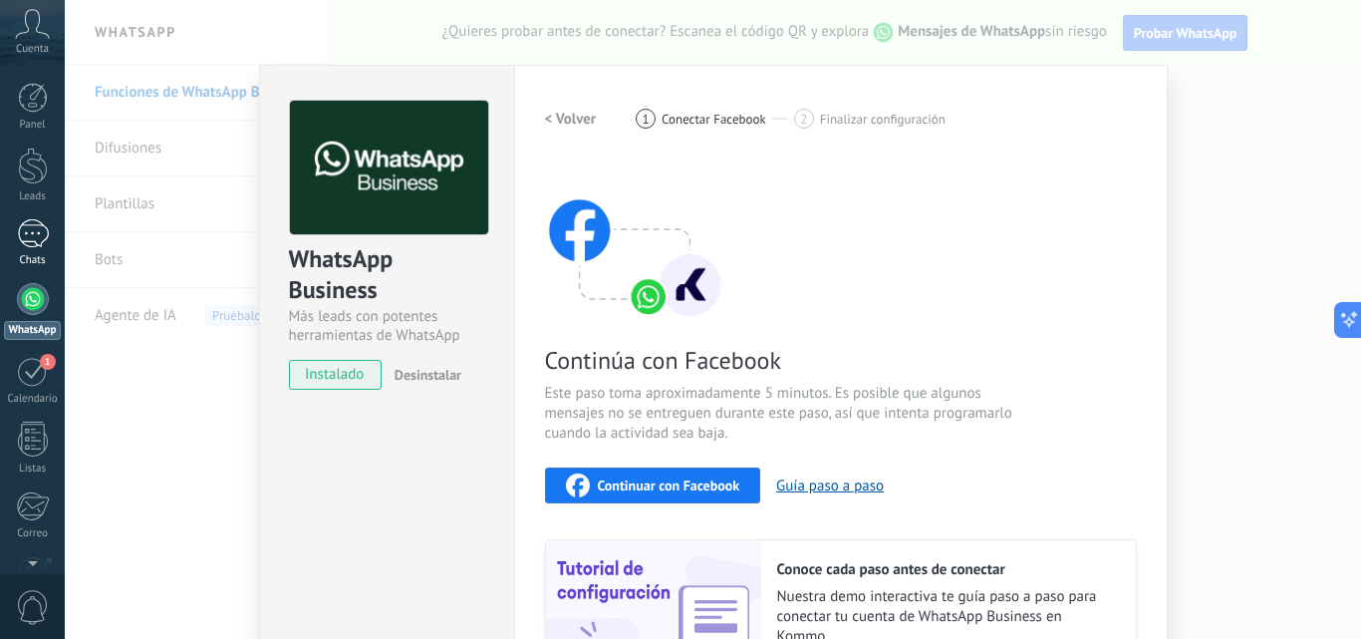
click at [28, 241] on div "1" at bounding box center [33, 233] width 32 height 29
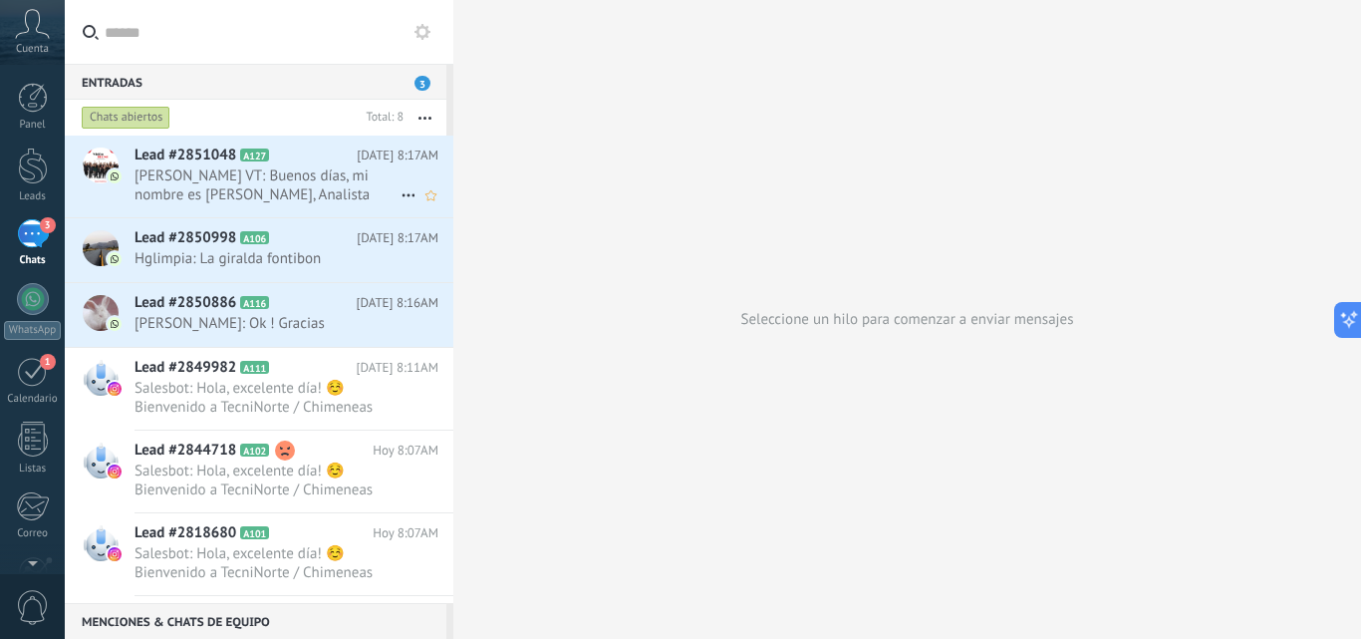
click at [256, 183] on span "[PERSON_NAME] VT: Buenos días, mi nombre es [PERSON_NAME], Analista Comercial d…" at bounding box center [268, 185] width 266 height 38
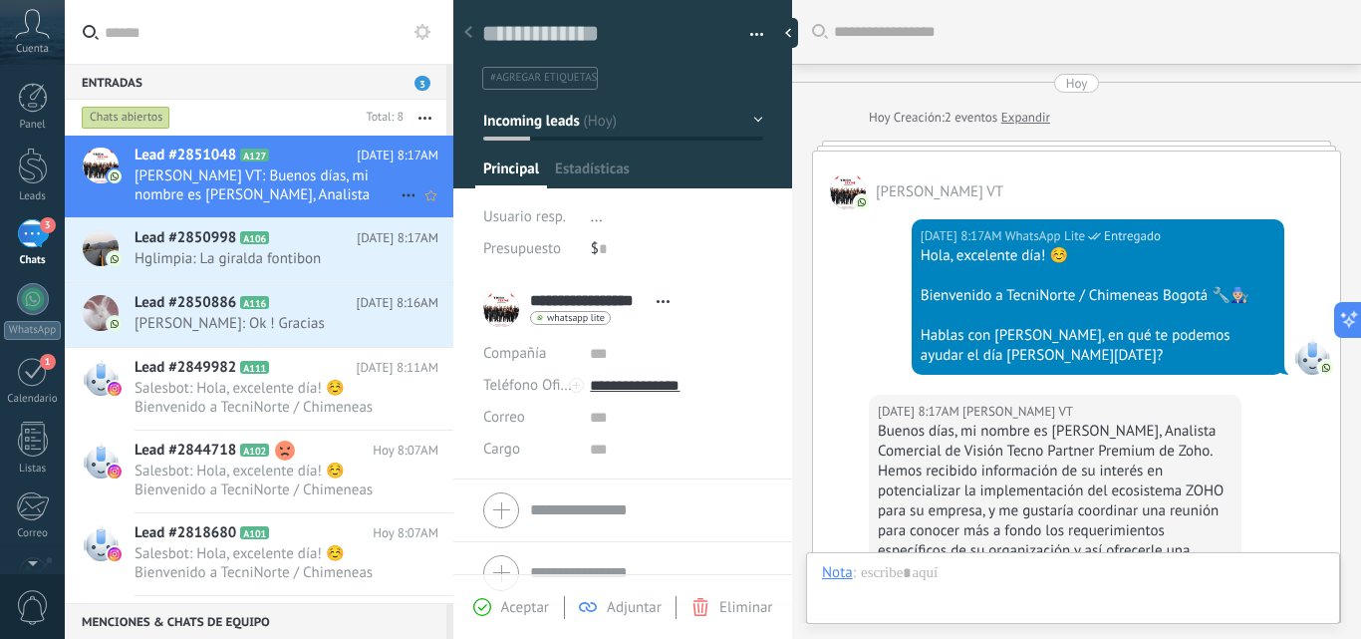
scroll to position [235, 0]
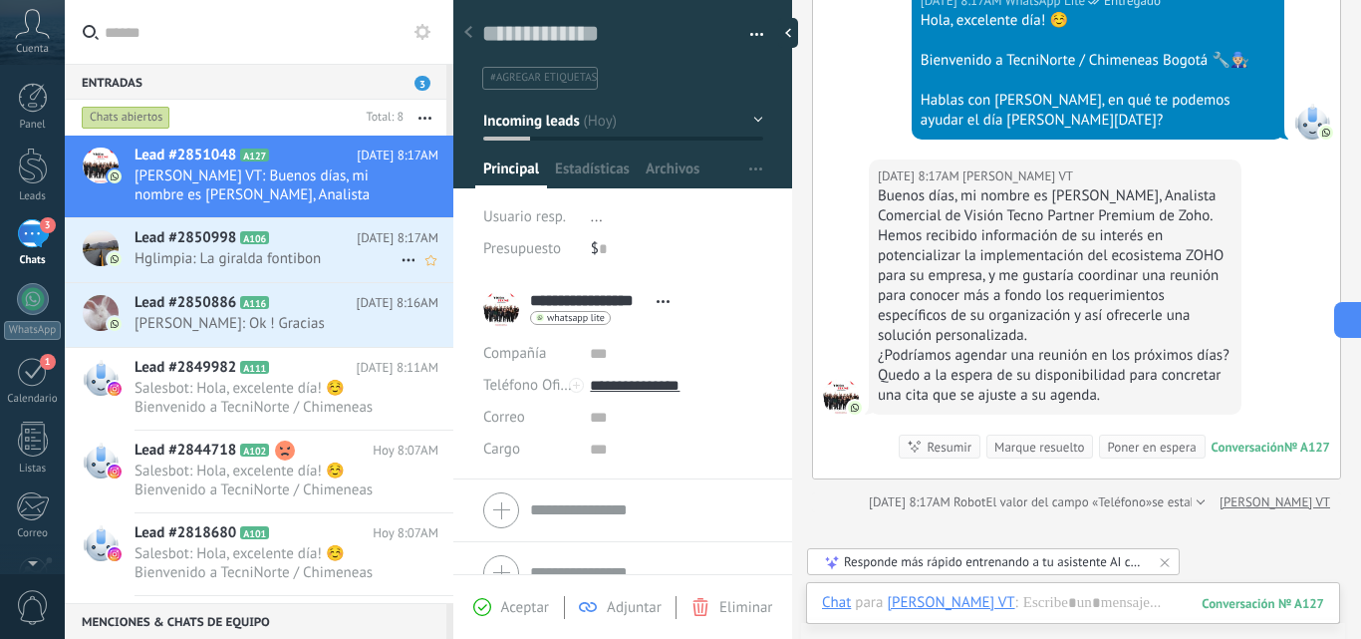
click at [194, 256] on span "Hglimpia: La giralda fontibon" at bounding box center [268, 258] width 266 height 19
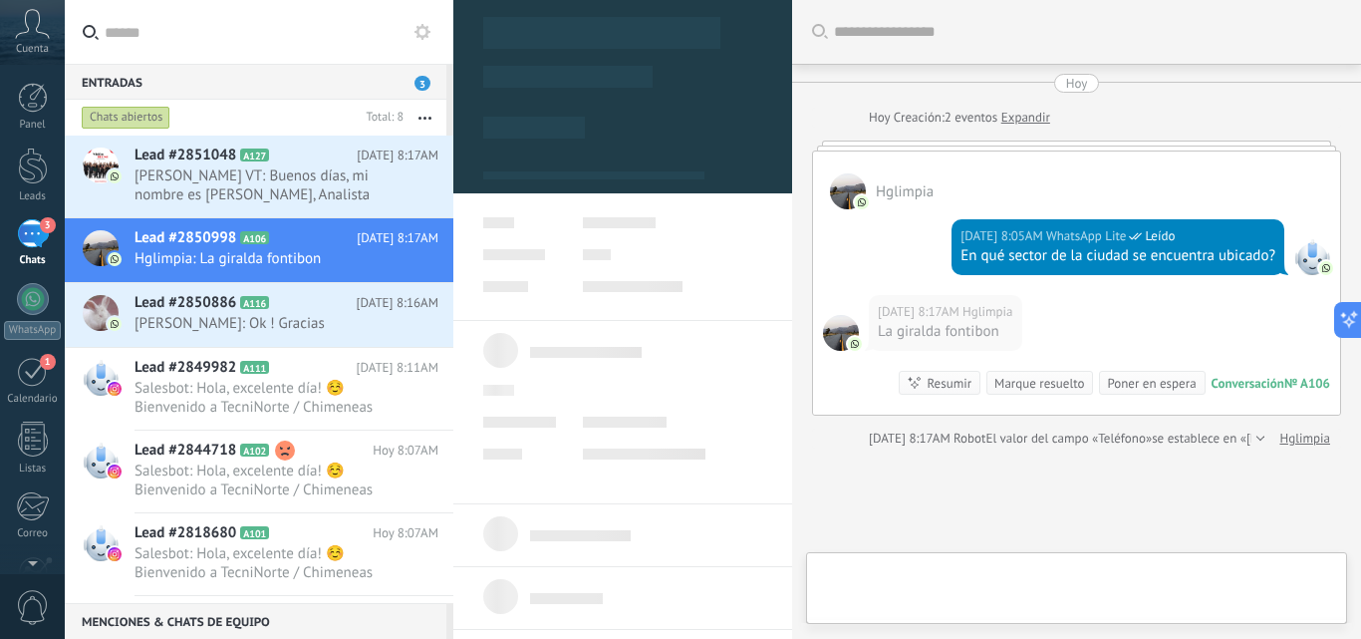
type textarea "**********"
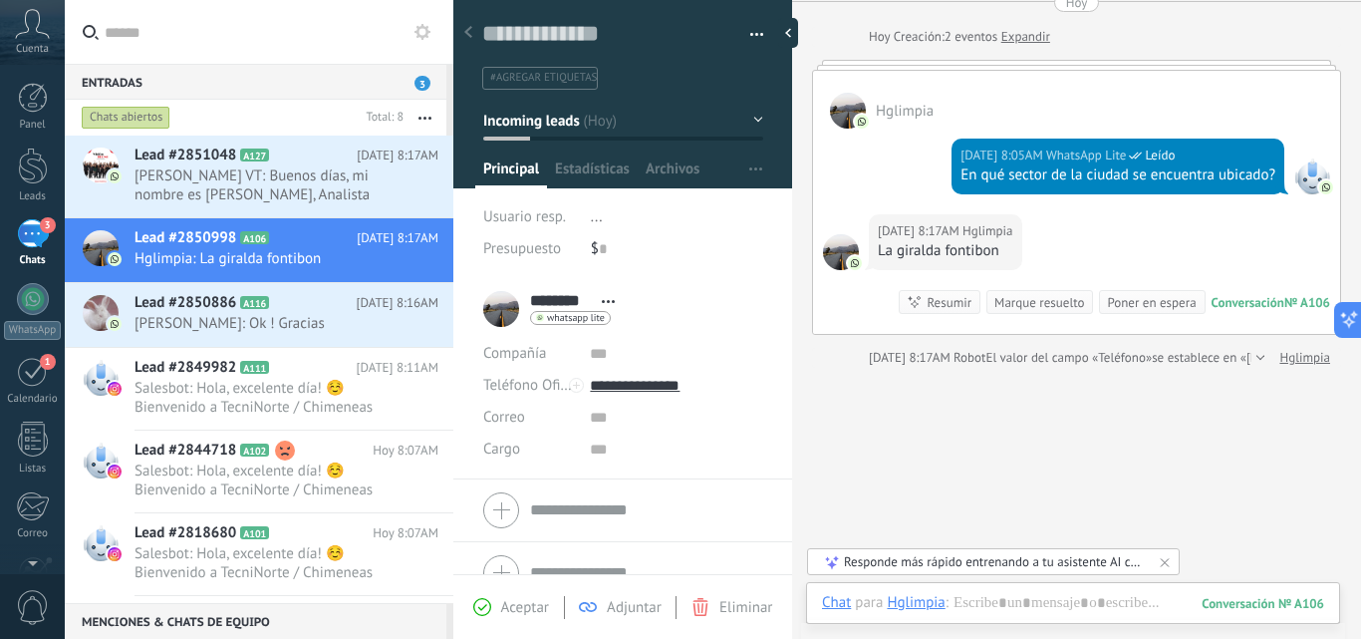
scroll to position [157, 0]
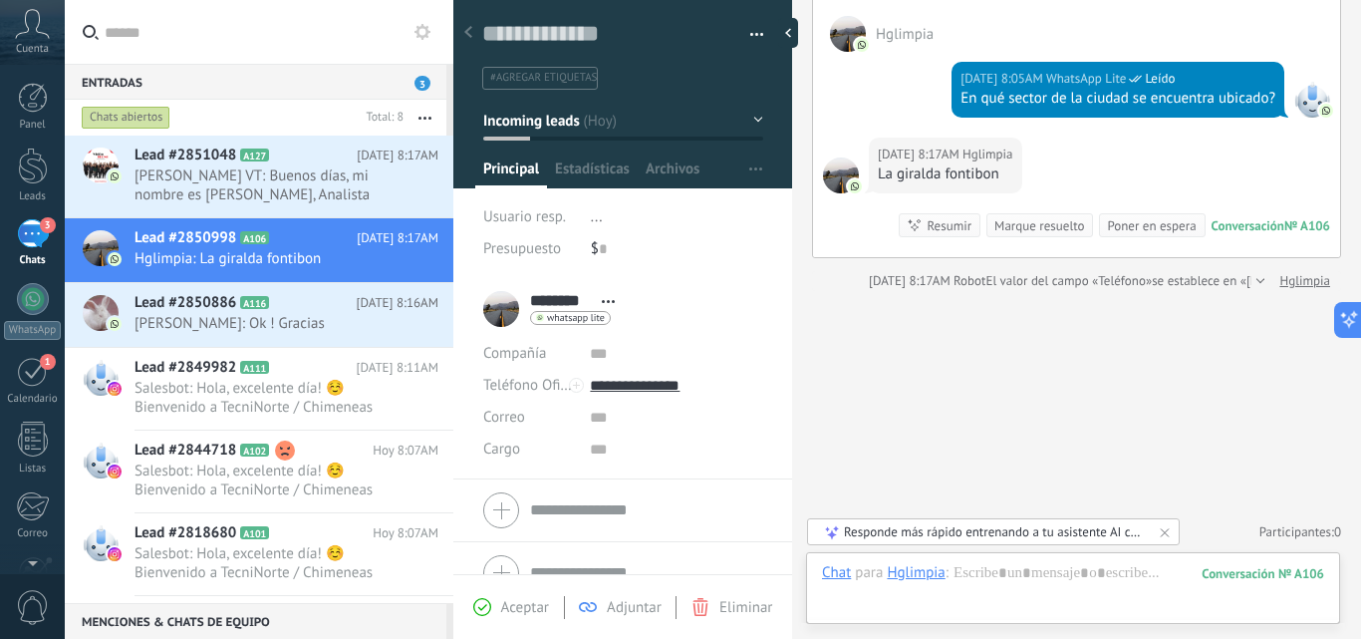
click at [929, 531] on div "Responde más rápido entrenando a tu asistente AI con tus fuentes de datos" at bounding box center [994, 531] width 301 height 17
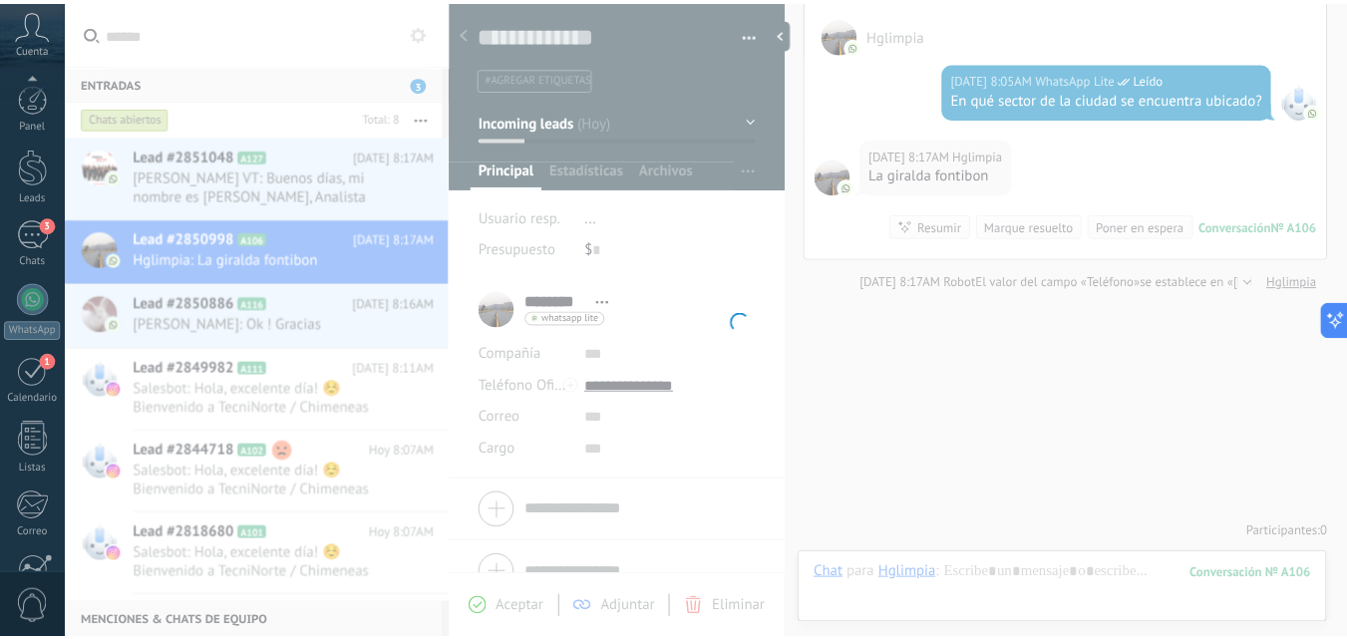
scroll to position [190, 0]
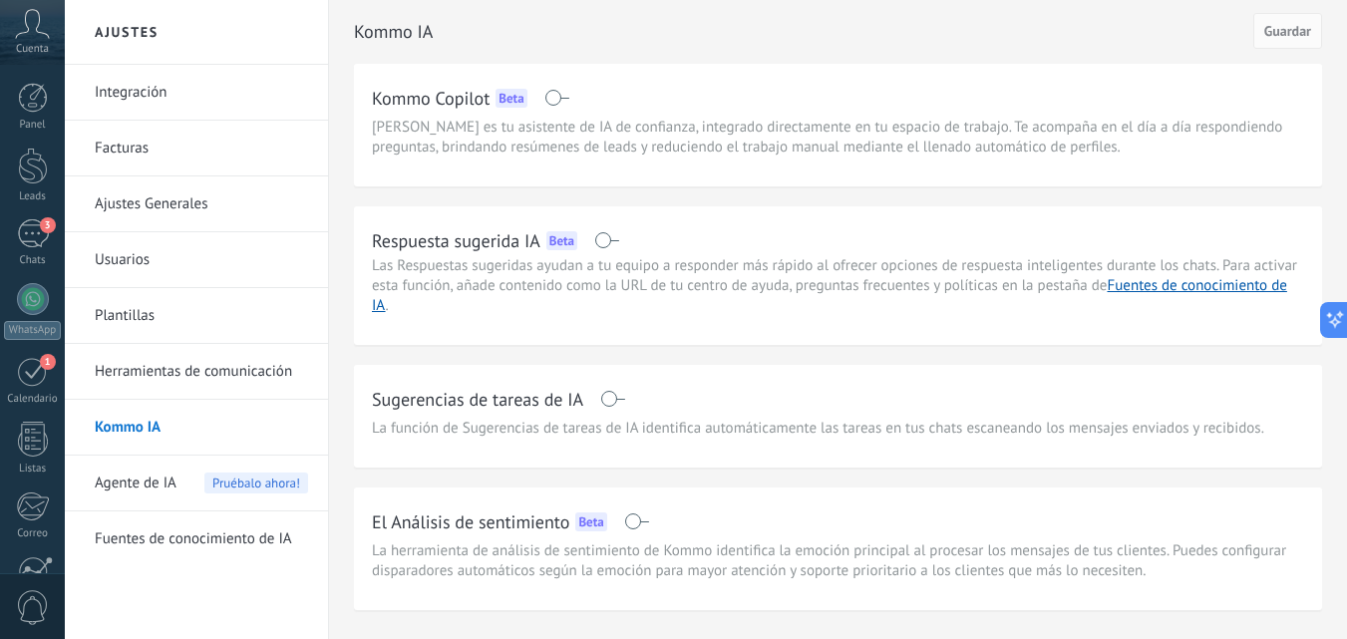
scroll to position [56, 0]
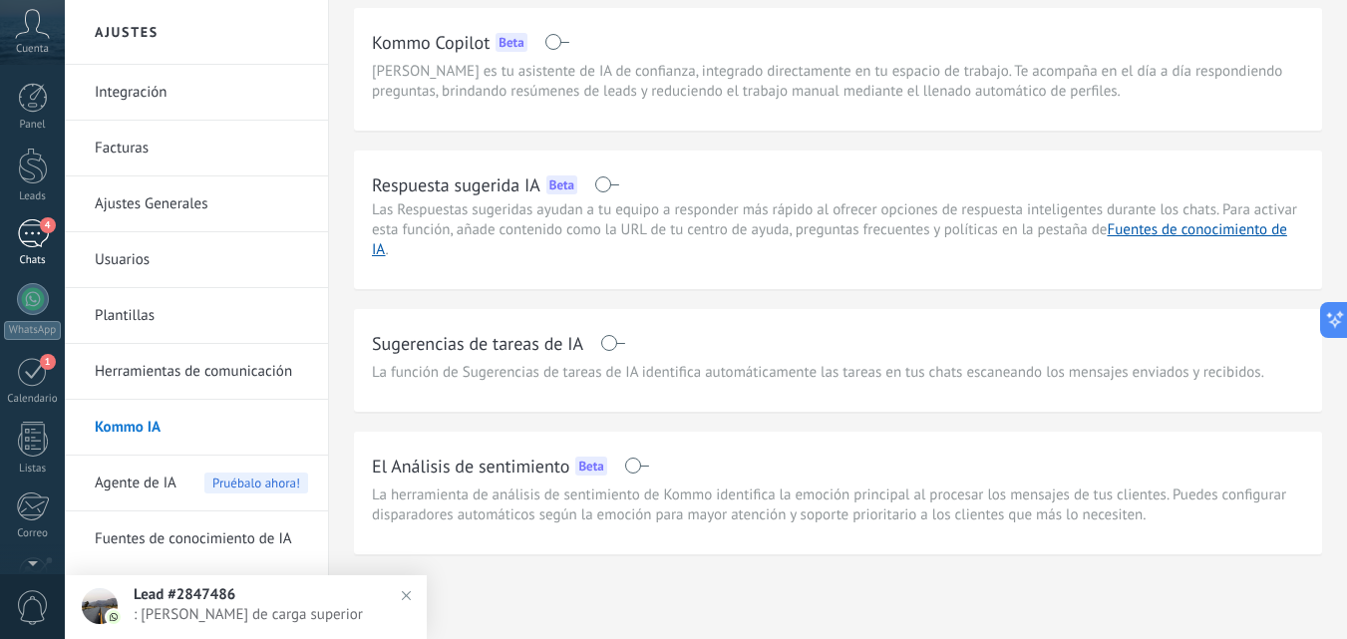
click at [36, 232] on div "4" at bounding box center [33, 233] width 32 height 29
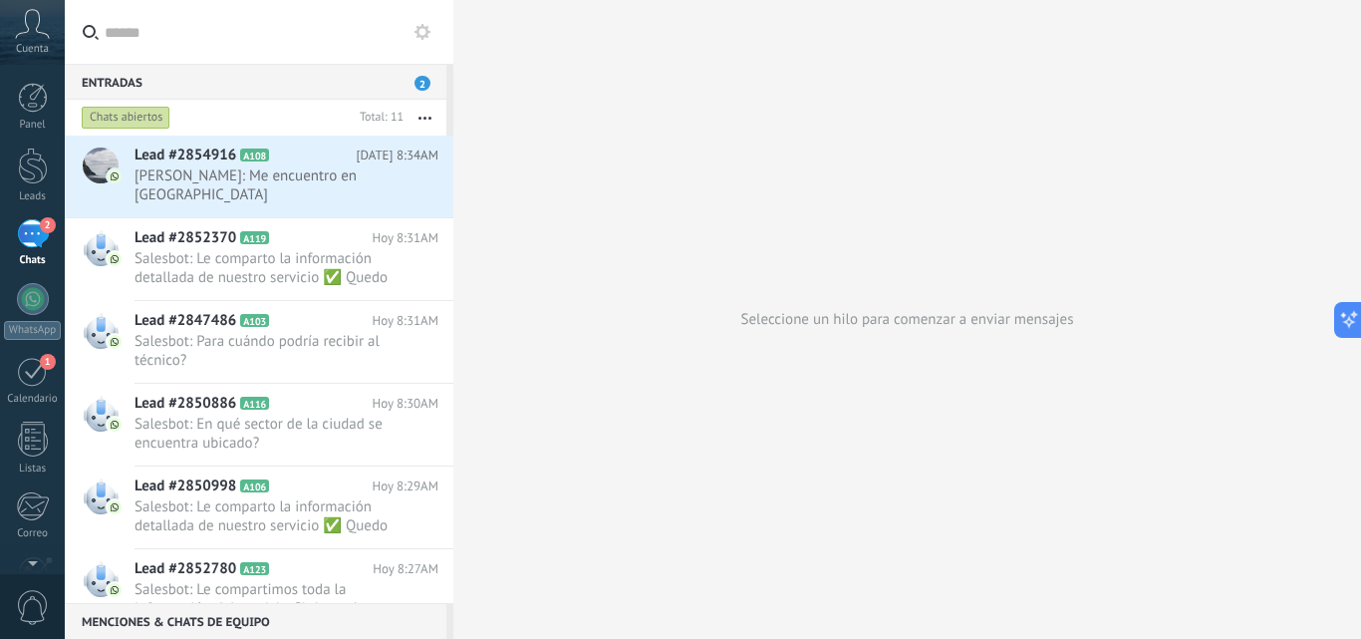
click at [425, 86] on span "2" at bounding box center [423, 83] width 16 height 15
click at [594, 176] on div "Seleccione un hilo para comenzar a enviar mensajes" at bounding box center [907, 319] width 908 height 639
click at [273, 273] on span "Salesbot: ‎Le comparto la información detallada de nuestro servicio ✅ Quedo ate…" at bounding box center [268, 268] width 266 height 38
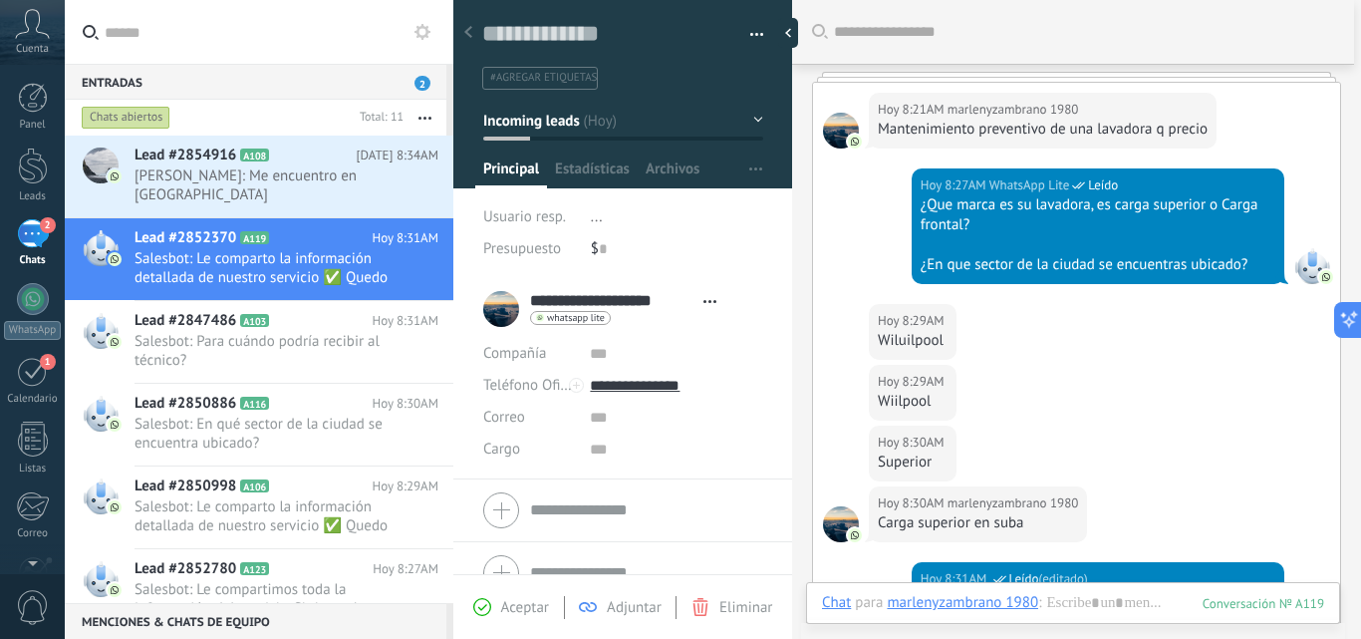
scroll to position [397, 0]
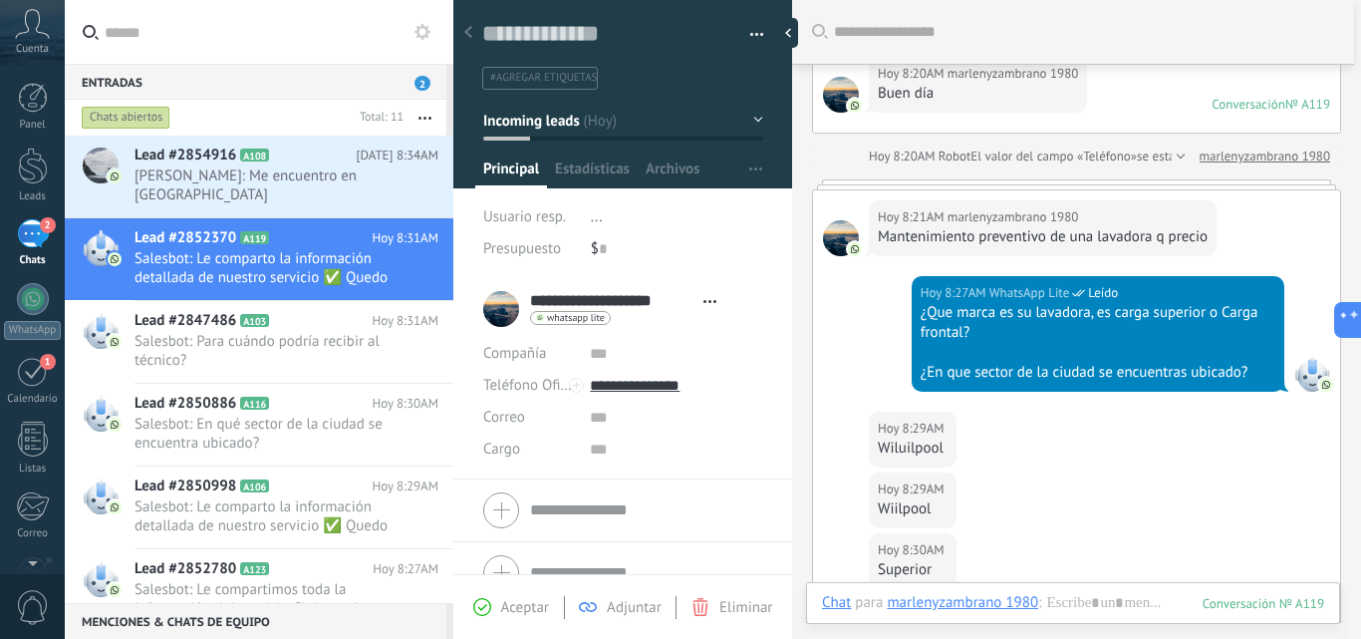
click at [1305, 381] on div at bounding box center [1313, 374] width 36 height 36
click at [1305, 384] on div at bounding box center [1313, 374] width 36 height 36
click at [1231, 322] on div "¿Que marca es su lavadora, es carga superior o Carga frontal?" at bounding box center [1098, 323] width 355 height 40
click at [1236, 279] on div "[DATE] 8:27AM WhatsApp Lite Leído ¿Que marca es su lavadora, es carga superior …" at bounding box center [1098, 334] width 373 height 116
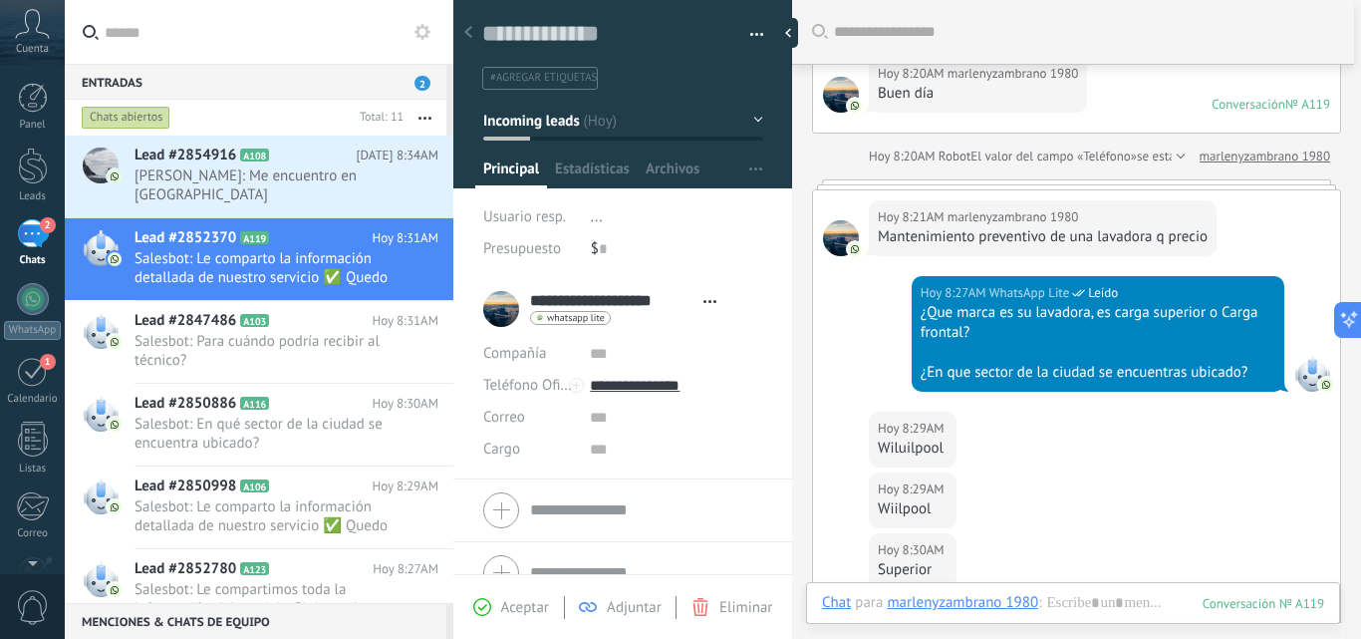
click at [1236, 279] on div "[DATE] 8:27AM WhatsApp Lite Leído ¿Que marca es su lavadora, es carga superior …" at bounding box center [1098, 334] width 373 height 116
click at [1346, 312] on icon at bounding box center [1342, 319] width 21 height 21
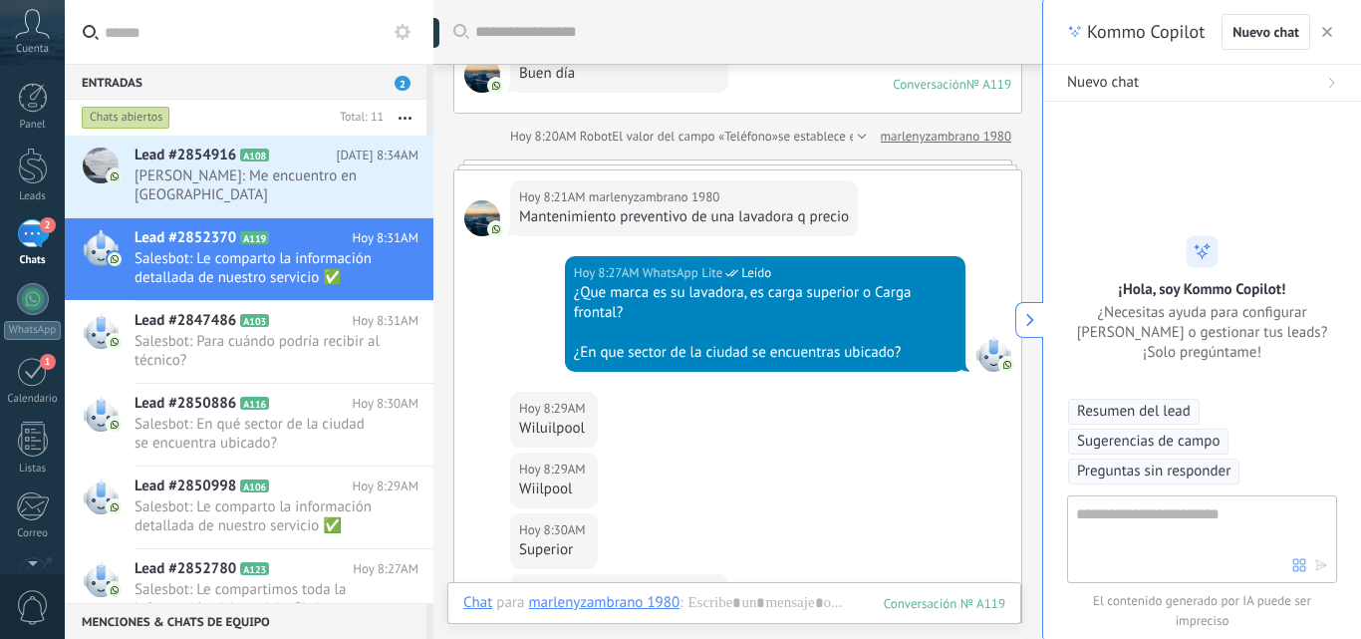
type textarea "**********"
click at [482, 608] on div "Chat" at bounding box center [477, 602] width 29 height 18
click at [751, 480] on div "[DATE] 8:29AM marlenyzambrano 1980 Wiilpool" at bounding box center [737, 482] width 567 height 61
click at [726, 336] on div at bounding box center [765, 333] width 383 height 20
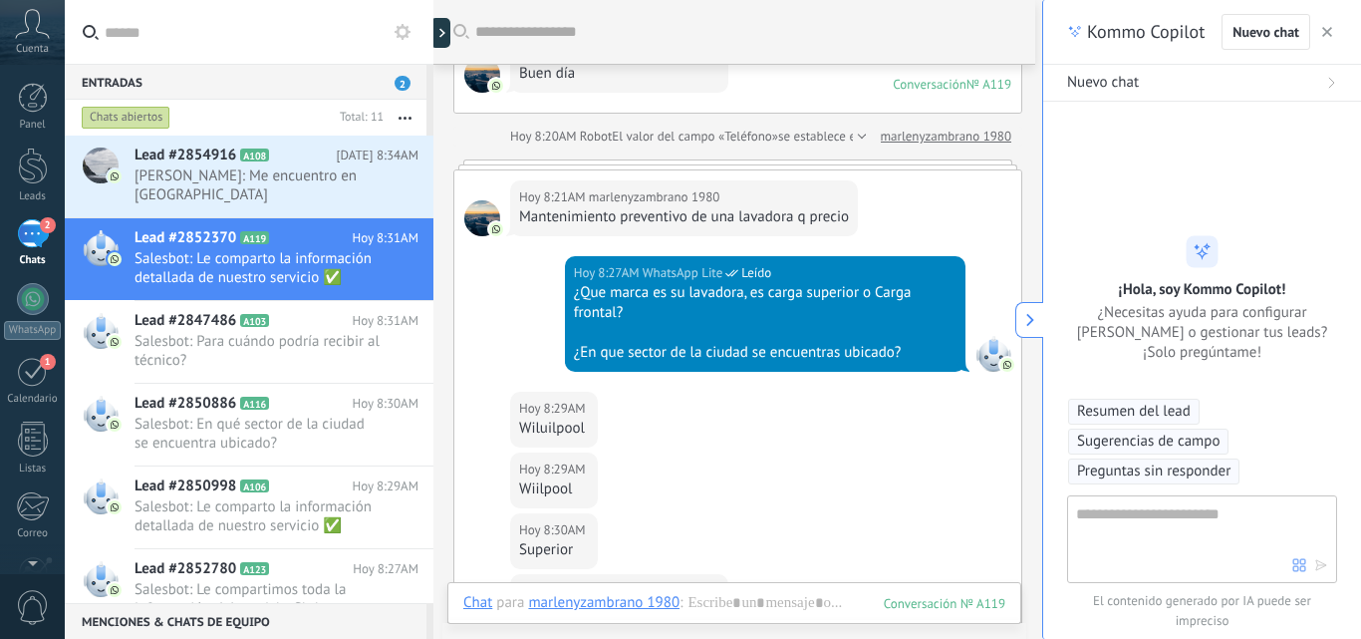
drag, startPoint x: 983, startPoint y: 342, endPoint x: 967, endPoint y: 390, distance: 50.4
click at [983, 343] on div at bounding box center [994, 354] width 36 height 36
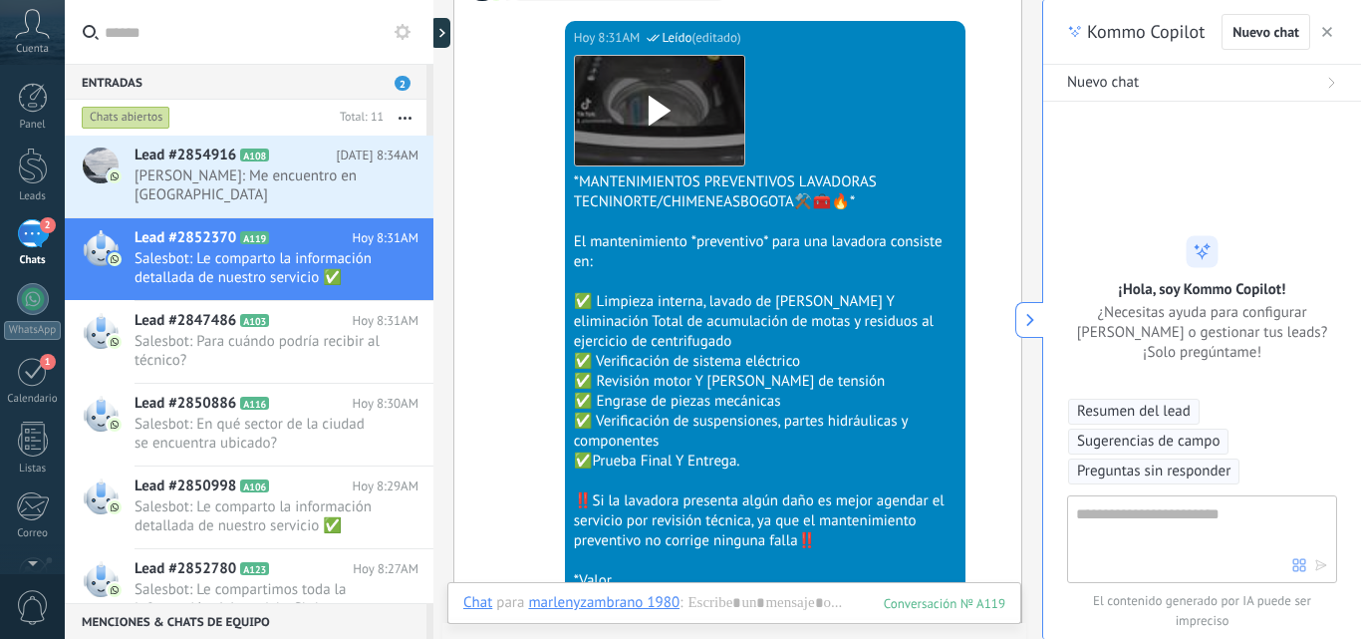
scroll to position [1194, 0]
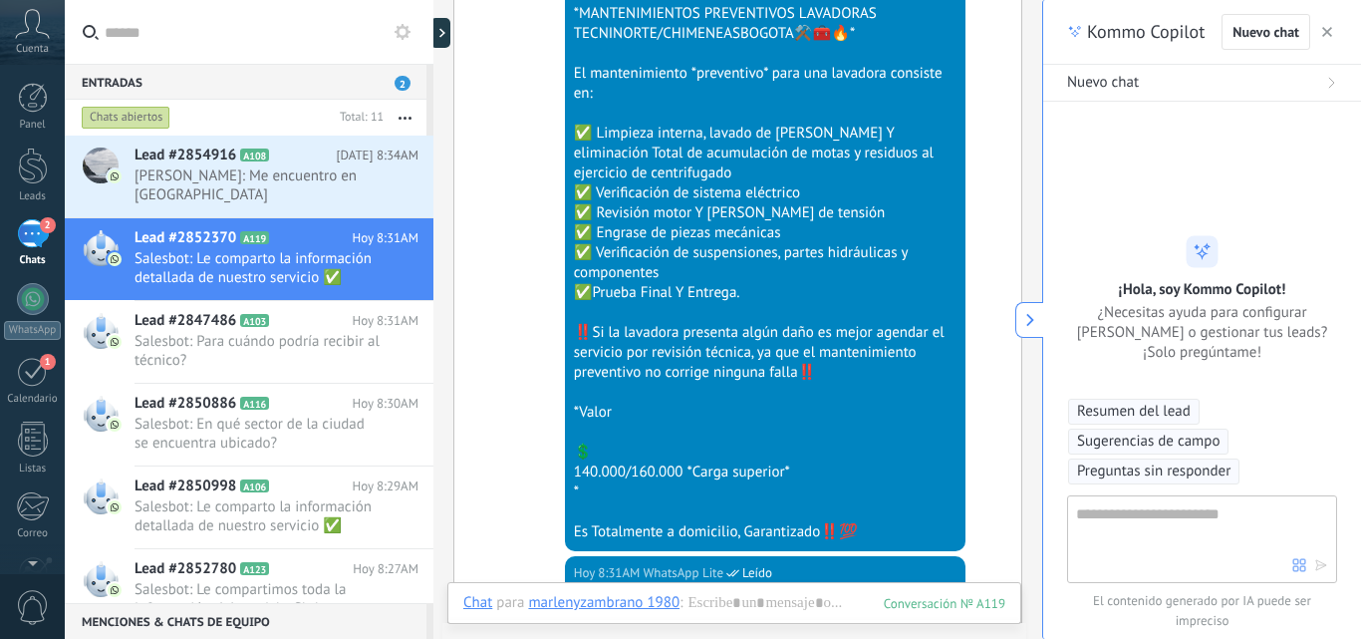
click at [901, 453] on div "💲" at bounding box center [765, 453] width 383 height 20
click at [872, 537] on div "Es Totalmente a domicilio, Garantizado‼️💯" at bounding box center [765, 532] width 383 height 20
click at [873, 537] on div "Es Totalmente a domicilio, Garantizado‼️💯" at bounding box center [765, 532] width 383 height 20
click at [874, 534] on div "Es Totalmente a domicilio, Garantizado‼️💯" at bounding box center [765, 532] width 383 height 20
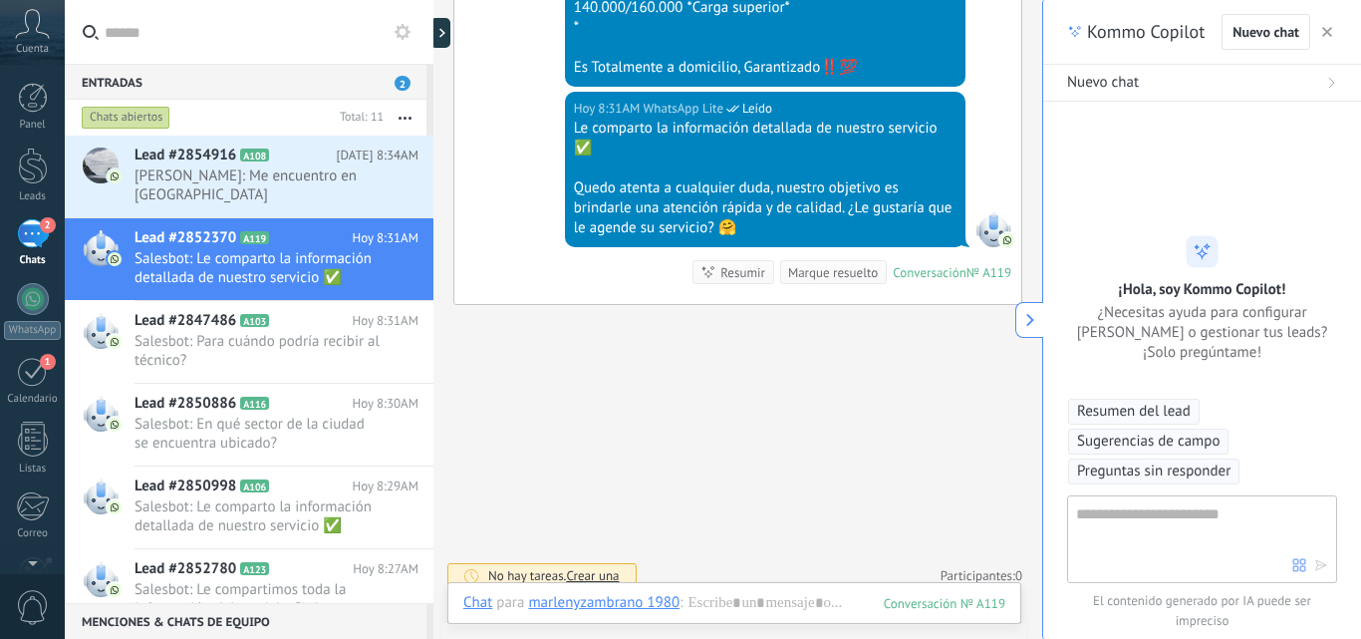
scroll to position [1672, 0]
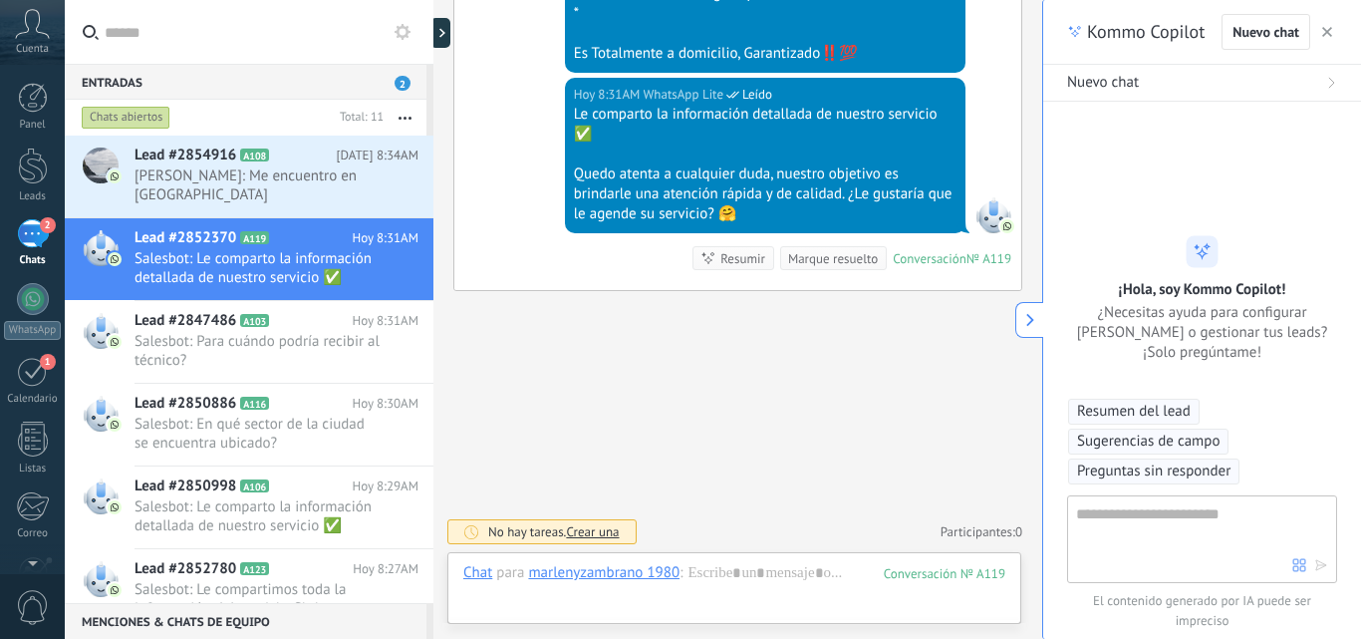
click at [1028, 322] on icon at bounding box center [1031, 320] width 14 height 14
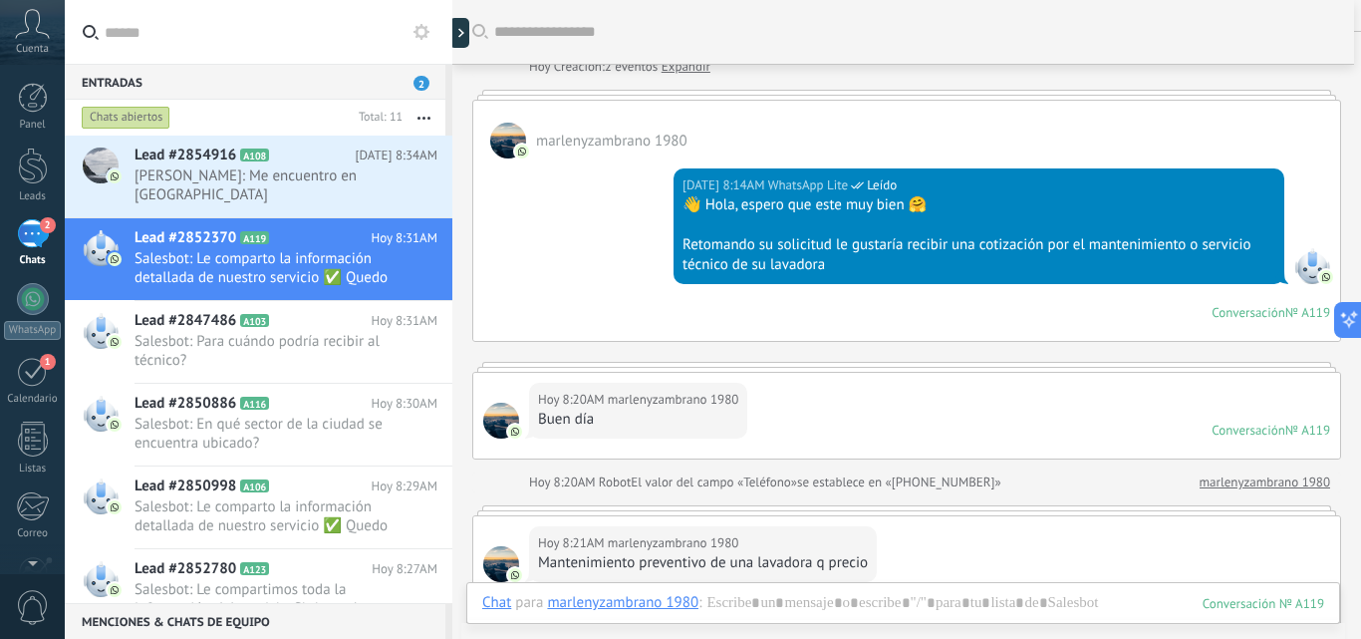
scroll to position [0, 0]
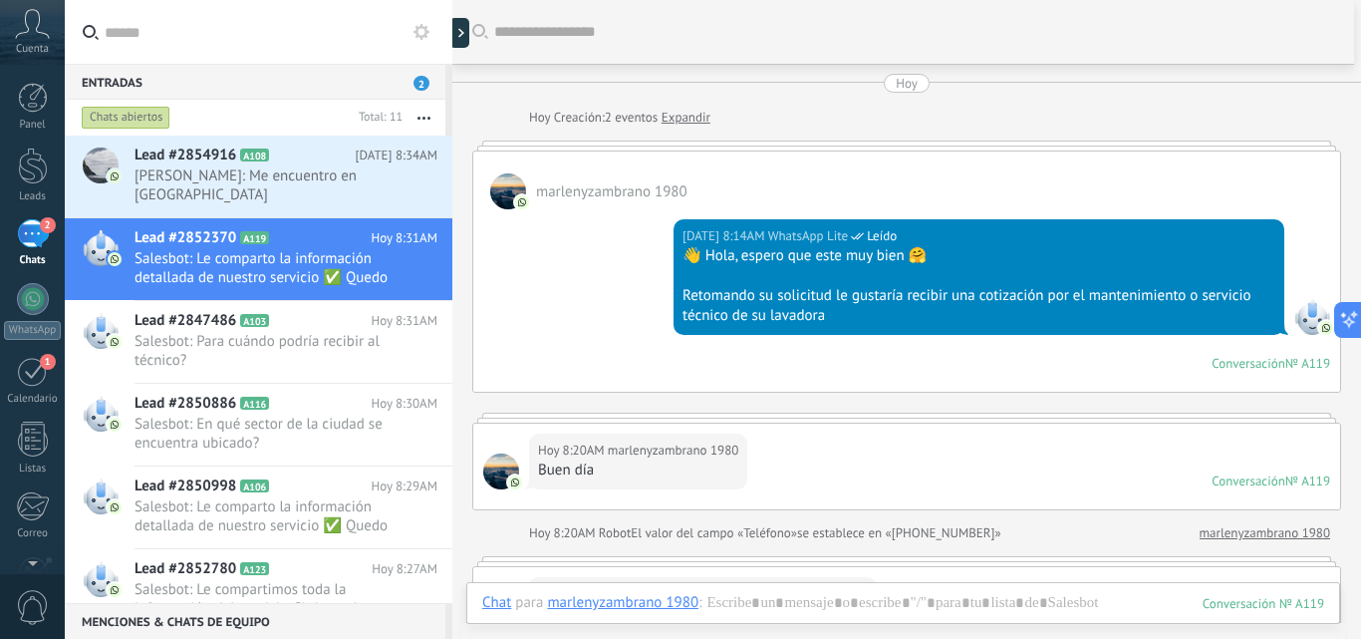
click at [688, 122] on link "Expandir" at bounding box center [686, 118] width 49 height 20
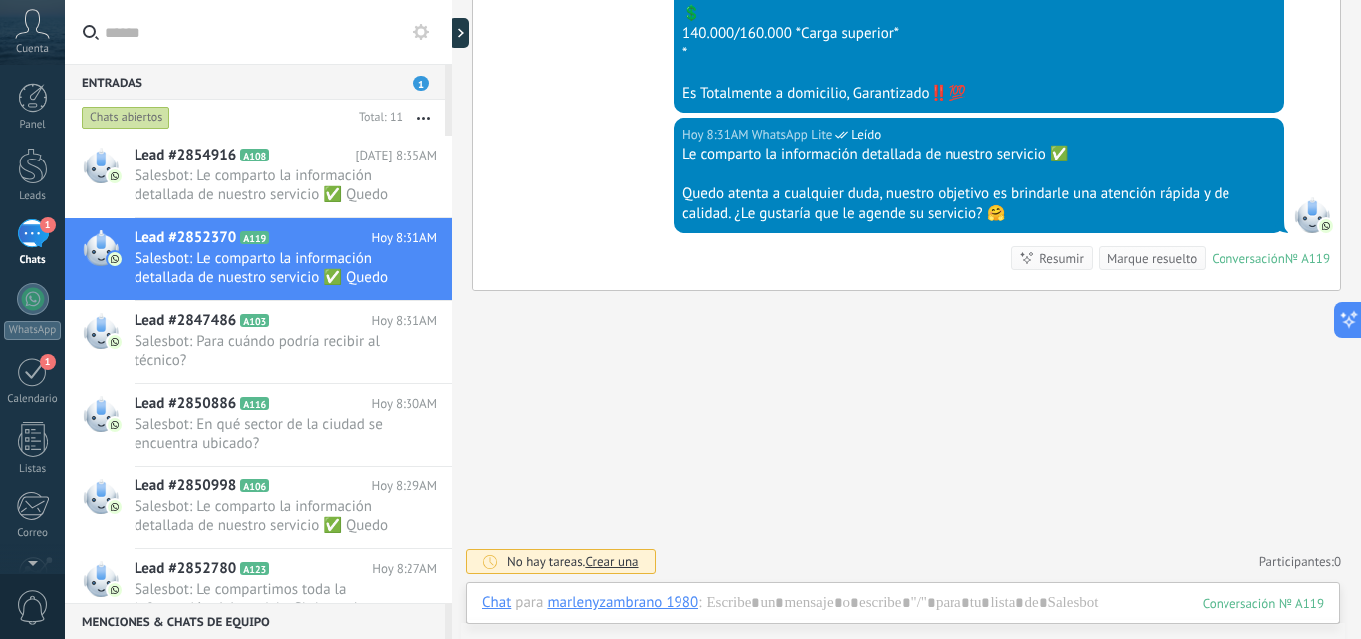
scroll to position [1560, 0]
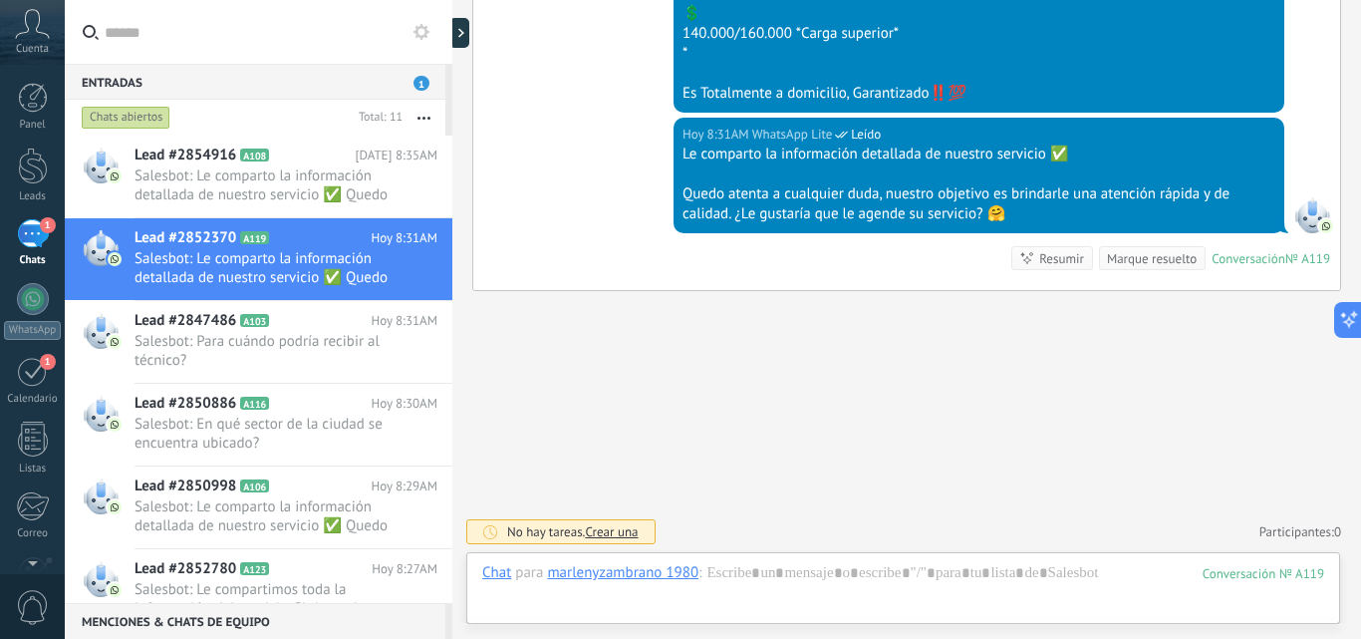
drag, startPoint x: 1087, startPoint y: 174, endPoint x: 1113, endPoint y: 199, distance: 35.9
click at [1112, 201] on div "Quedo atenta a cualquier duda, nuestro objetivo es brindarle una atención rápid…" at bounding box center [979, 204] width 593 height 40
click at [1040, 262] on div "Resumir" at bounding box center [1062, 258] width 45 height 19
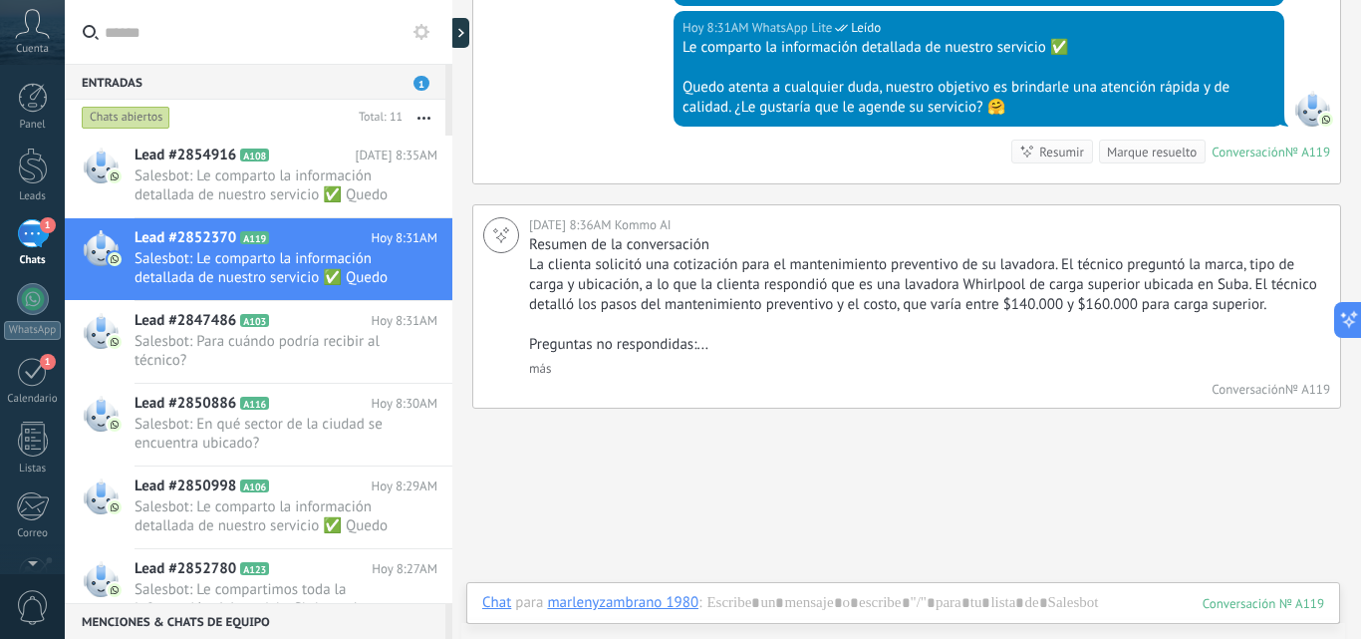
scroll to position [1650, 0]
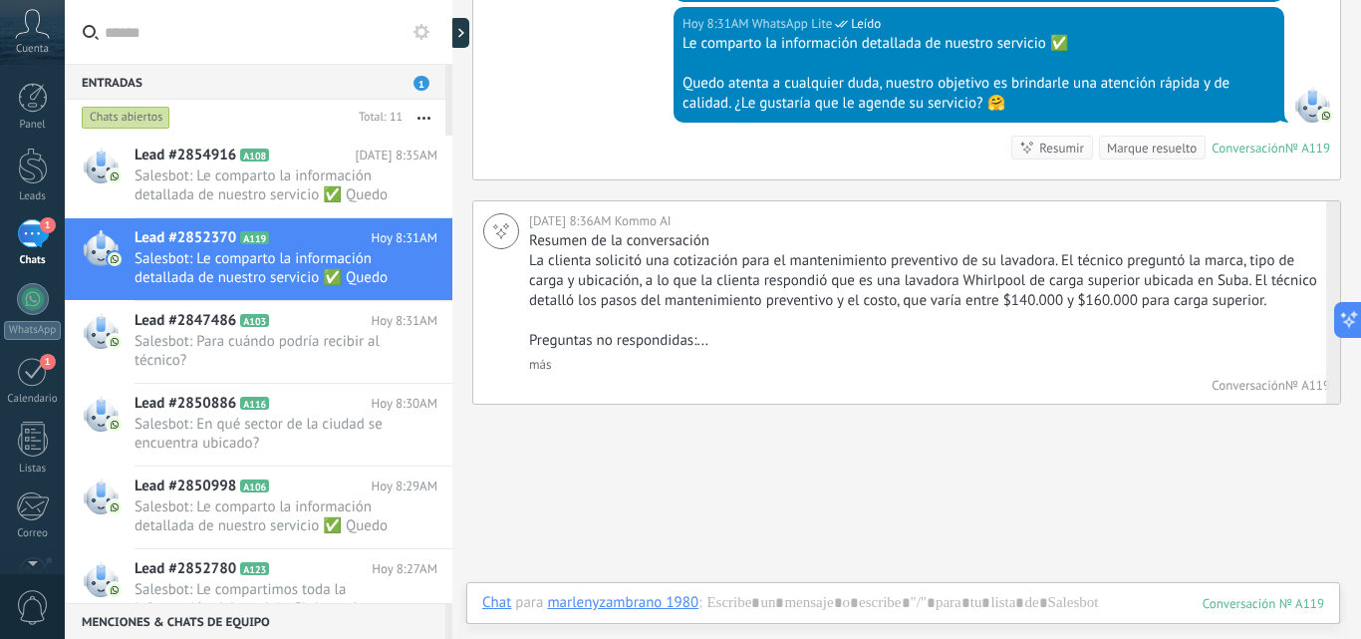
click at [543, 373] on link "más" at bounding box center [540, 364] width 22 height 17
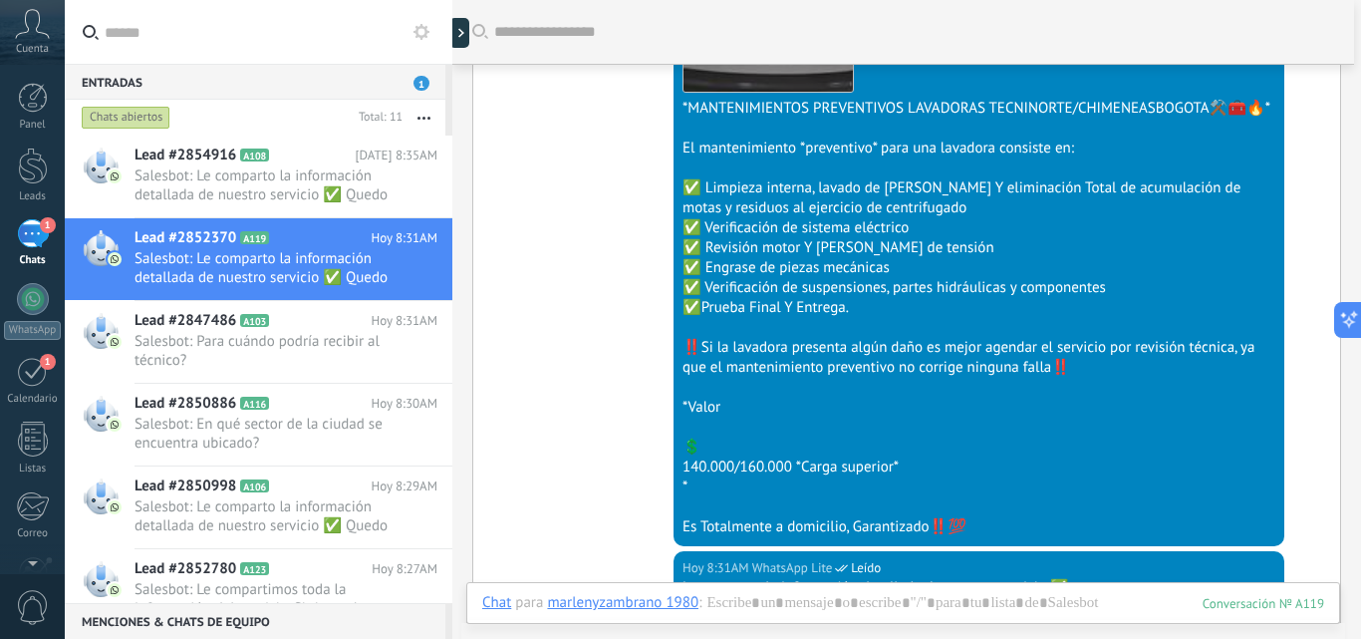
scroll to position [1052, 0]
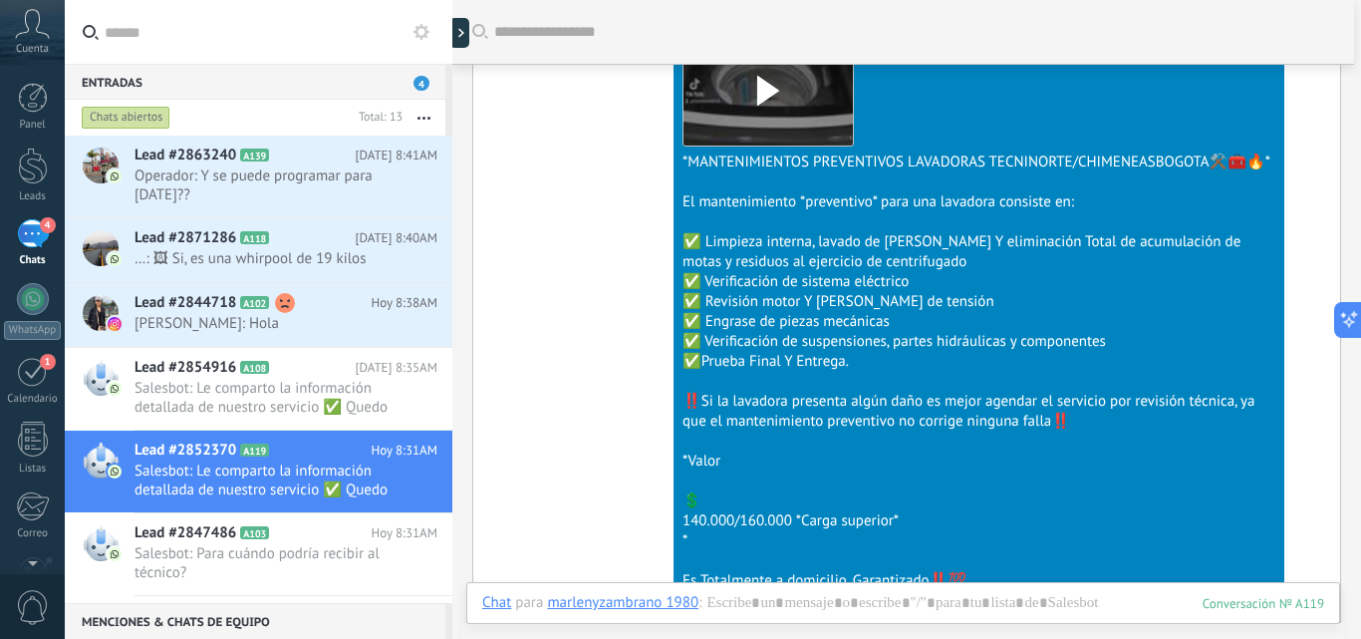
click at [1339, 80] on div "Buscar Carga más [DATE] [DATE] 8:20AM Robot Lead creado: Lead #2852370 [DATE] 8…" at bounding box center [906, 169] width 909 height 2443
